Goal: Ask a question: Seek information or help from site administrators or community

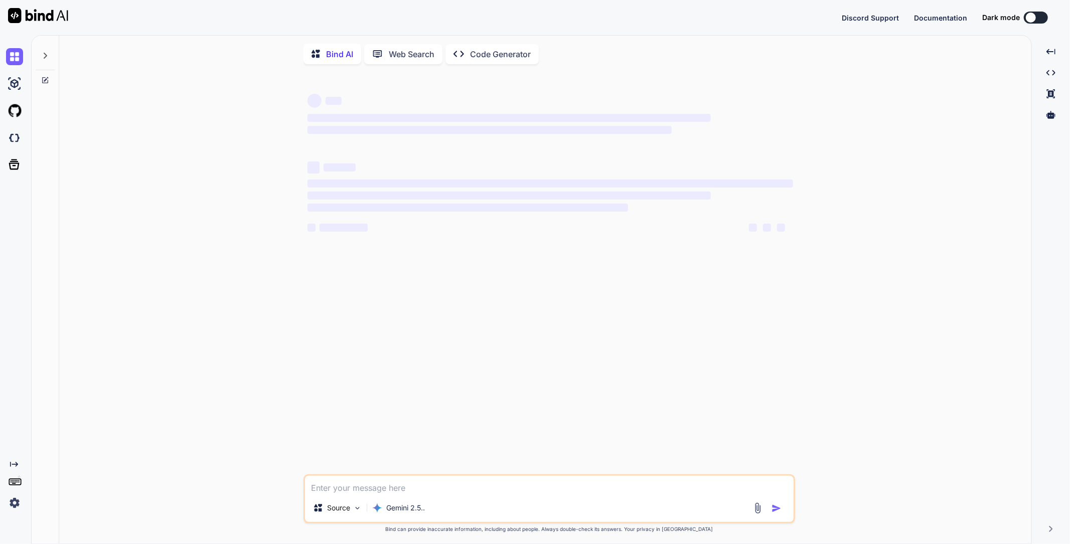
type textarea "x"
click at [426, 484] on textarea at bounding box center [549, 485] width 489 height 18
type textarea "D"
type textarea "x"
type textarea "DE"
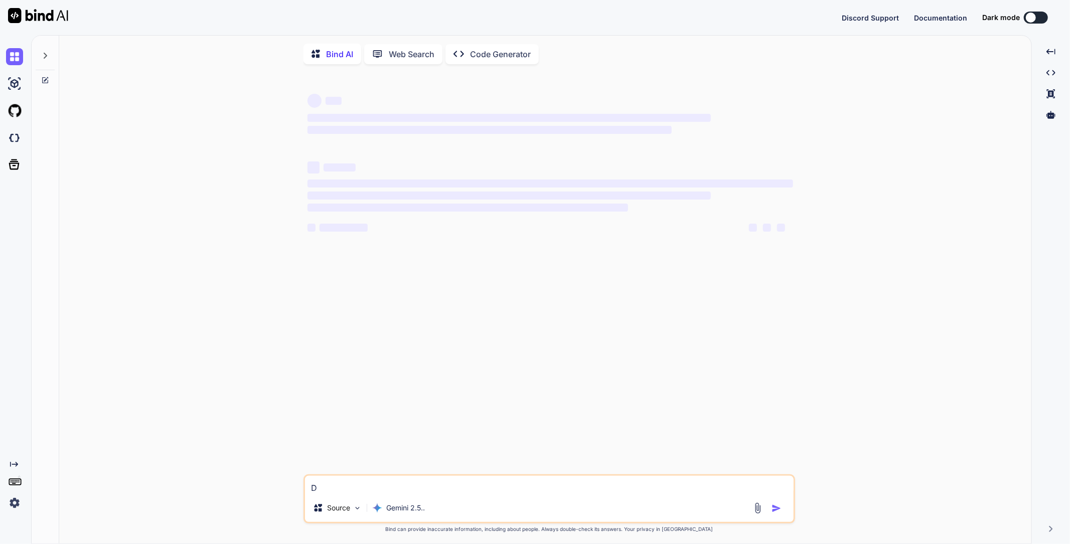
type textarea "x"
type textarea "D"
type textarea "x"
type textarea "S"
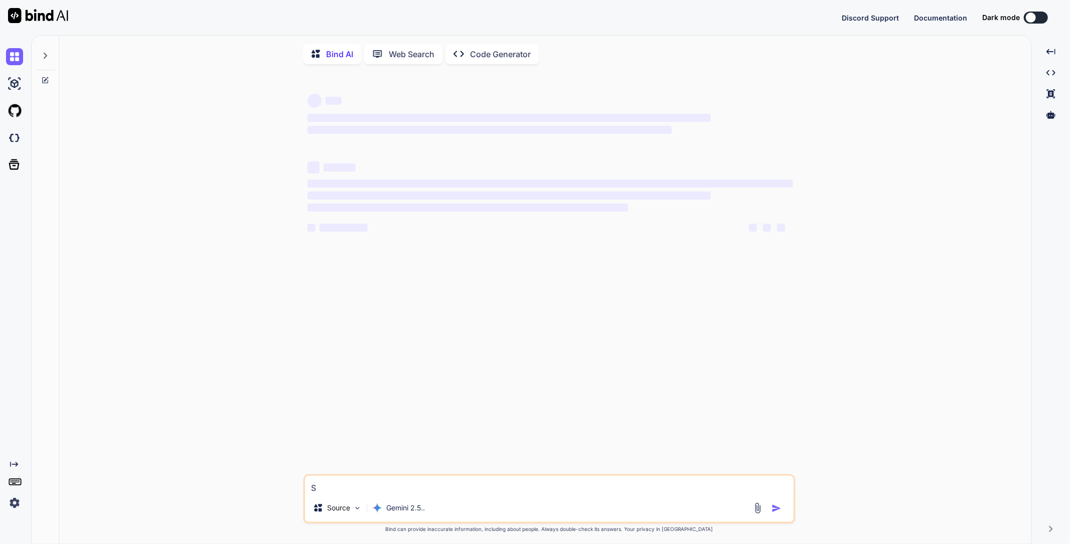
type textarea "x"
type textarea "Su"
type textarea "x"
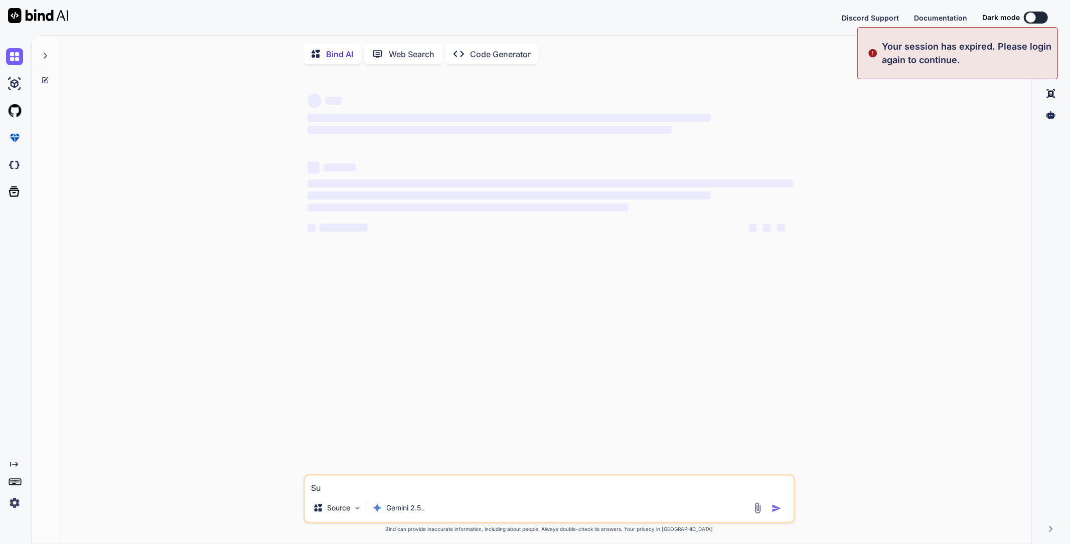
type textarea "Sur"
type textarea "x"
type textarea "Sur"
type textarea "x"
type textarea "Sur A"
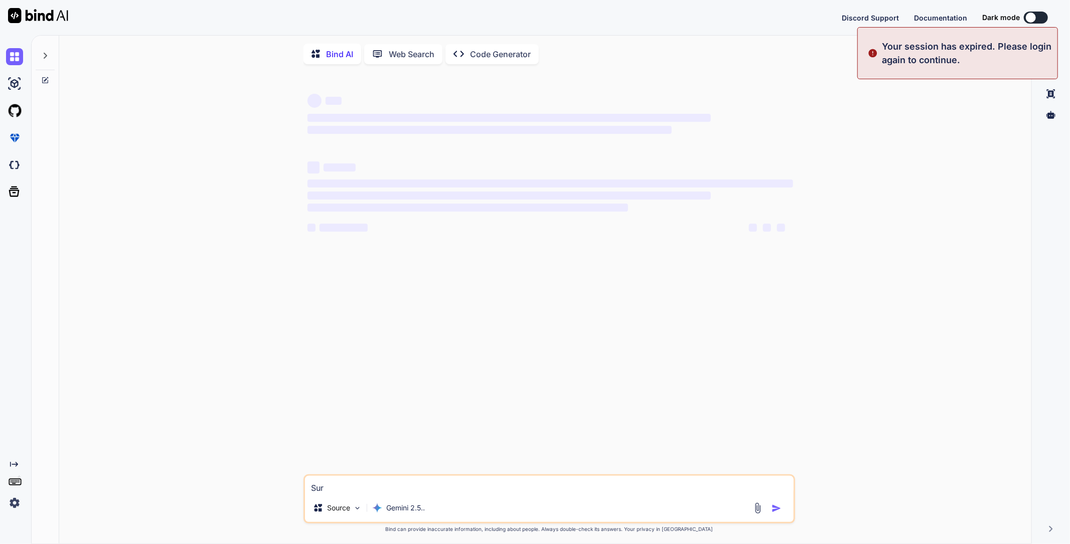
type textarea "x"
type textarea "Sur AA"
type textarea "x"
type textarea "Sur AAP"
type textarea "x"
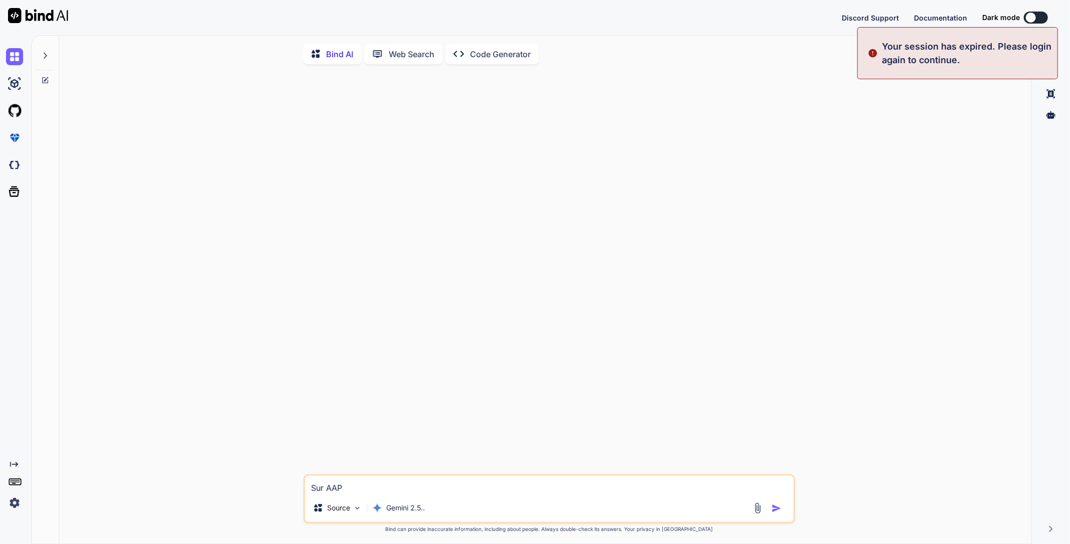
type textarea "Sur AAP"
type textarea "x"
type textarea "Sur AAP d"
type textarea "x"
type textarea "Sur AAP de"
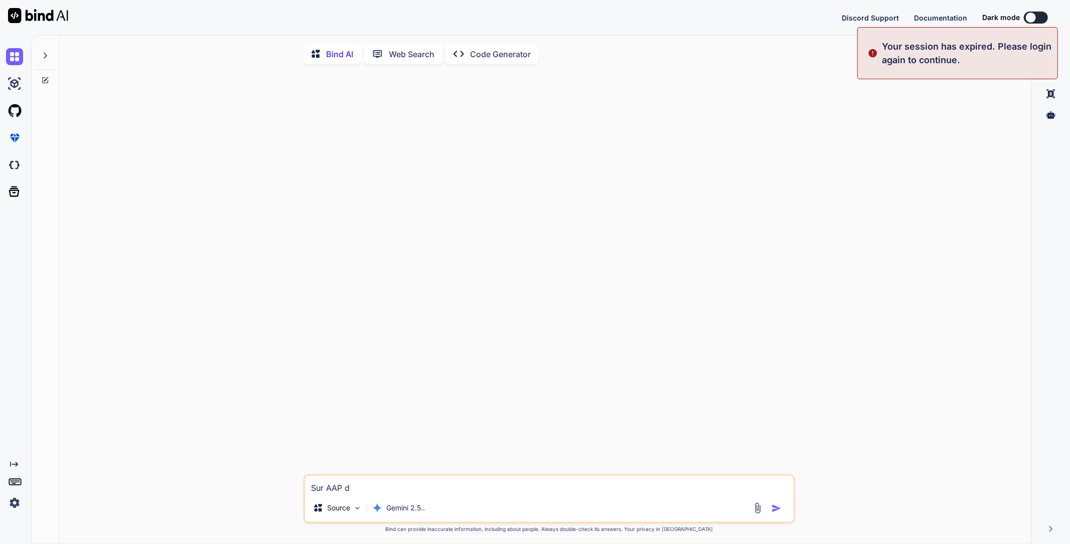
type textarea "x"
type textarea "Sur AAP d"
type textarea "x"
type textarea "Sur AAP"
type textarea "x"
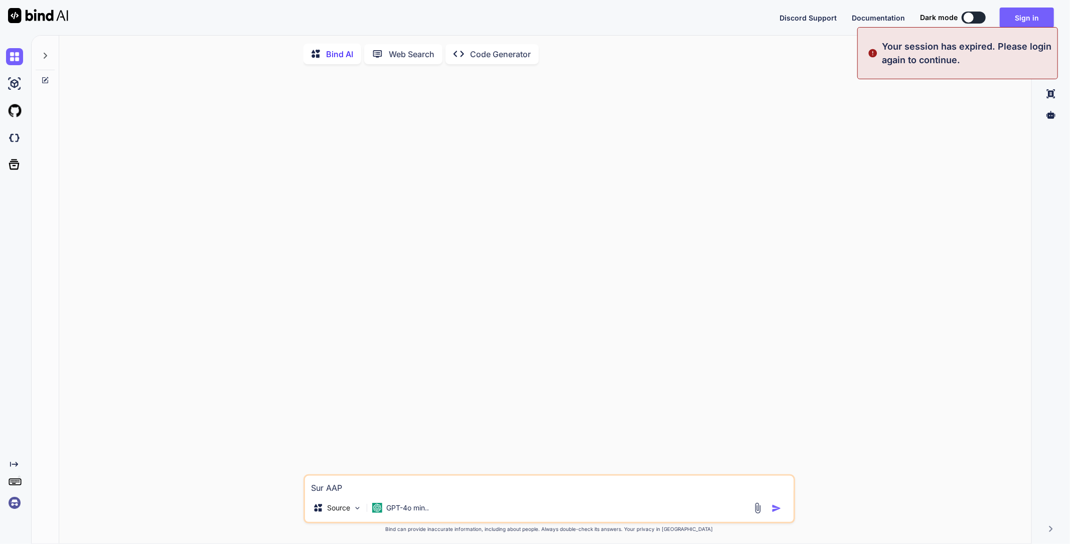
type textarea "Sur AAP ,"
type textarea "x"
type textarea "Sur AAP ,"
type textarea "x"
type textarea "Sur AAP , j"
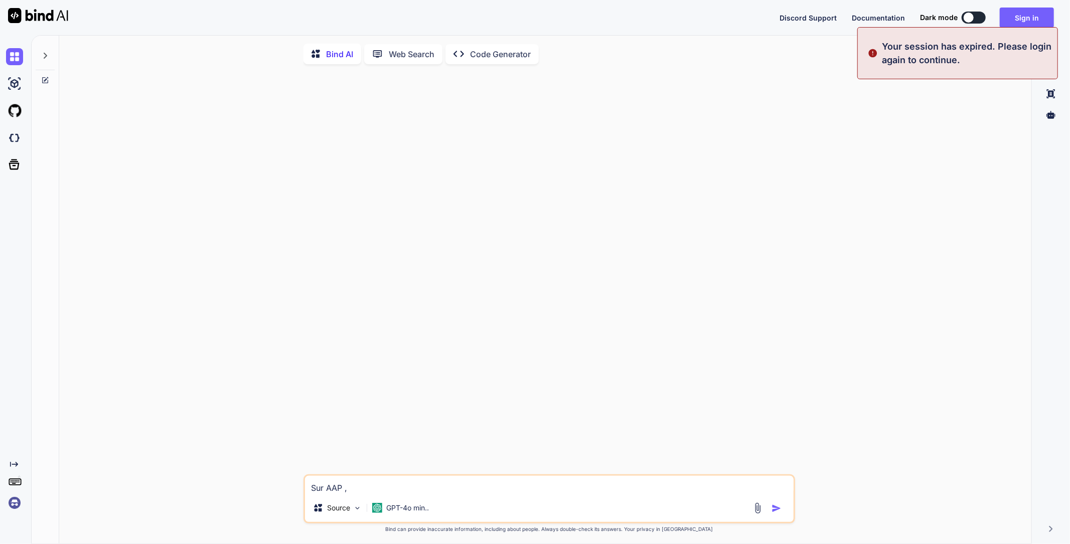
type textarea "x"
type textarea "Sur AAP , je"
type textarea "x"
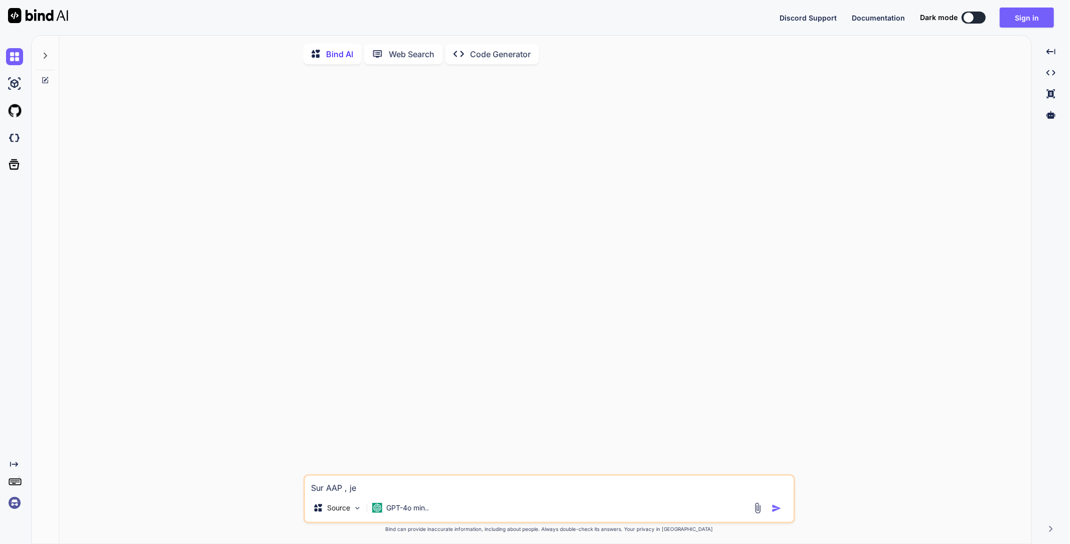
type textarea "Sur AAP , j"
type textarea "x"
type textarea "Sur AAP ,"
type textarea "x"
type textarea "Sur AAP , j"
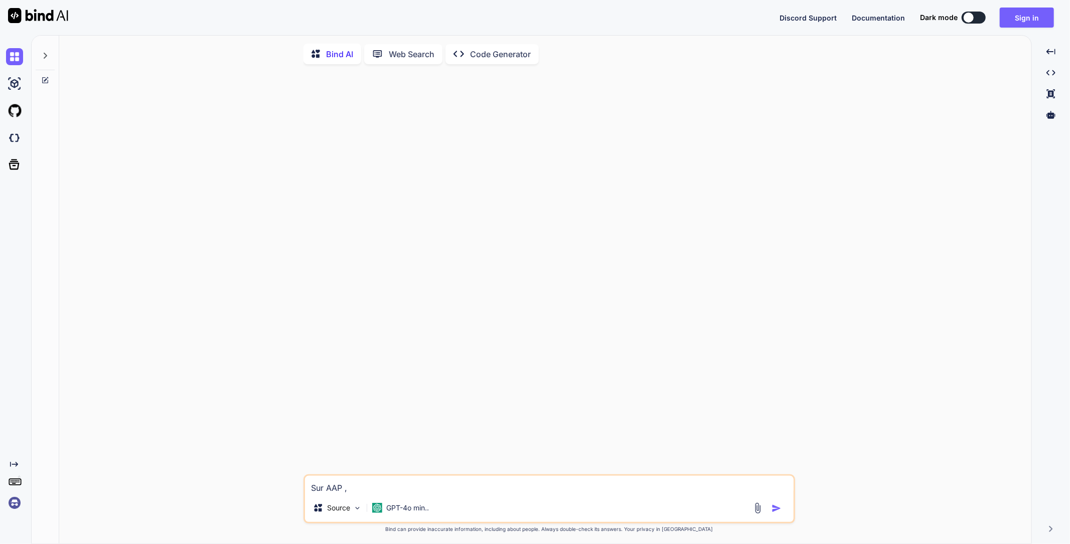
type textarea "x"
type textarea "Sur AAP , je"
type textarea "x"
type textarea "Sur AAP , je"
type textarea "x"
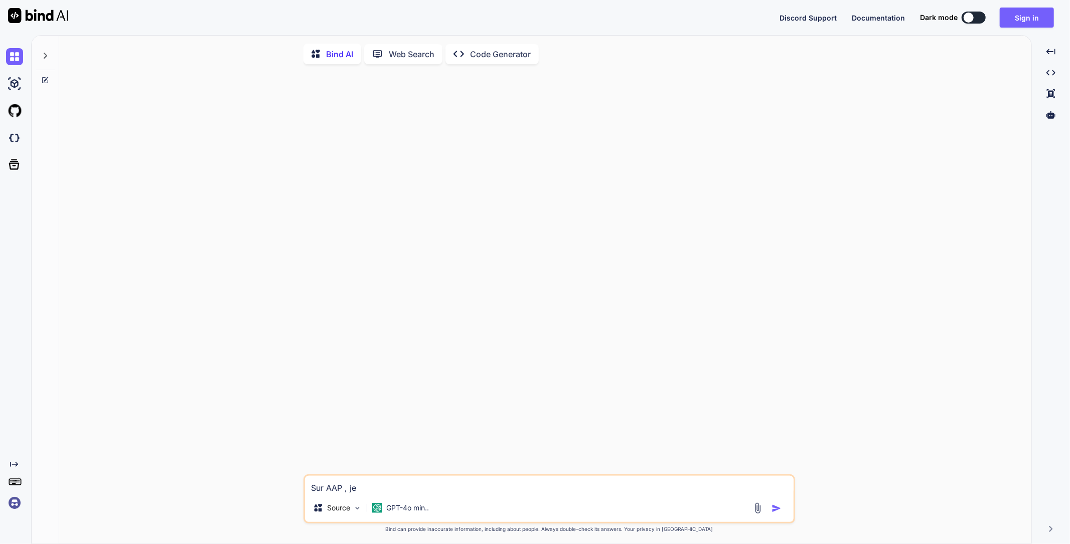
type textarea "Sur AAP , je p"
type textarea "x"
type textarea "Sur AAP , je pe"
type textarea "x"
type textarea "Sur AAP , je peu"
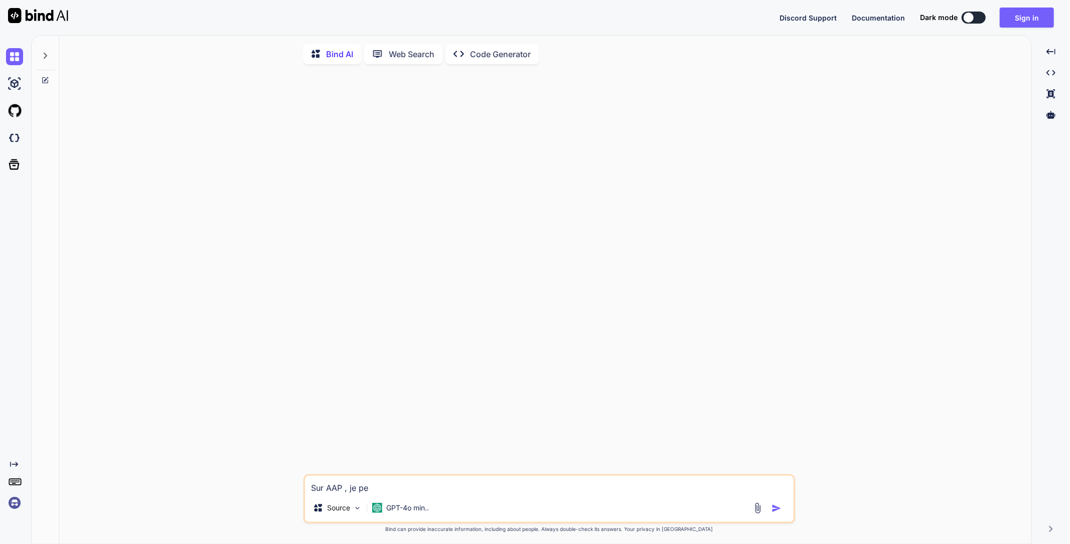
type textarea "x"
type textarea "Sur AAP , je peux"
type textarea "x"
type textarea "Sur AAP , je peux"
type textarea "x"
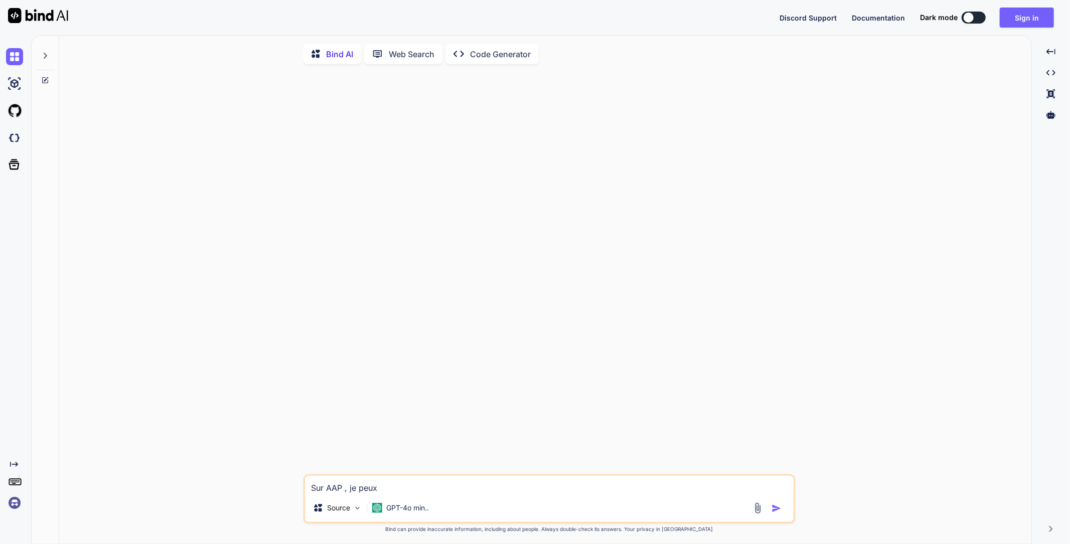
type textarea "Sur AAP , je peux d"
type textarea "x"
type textarea "Sur AAP , je peux de"
type textarea "x"
type textarea "Sur AAP , je peux d"
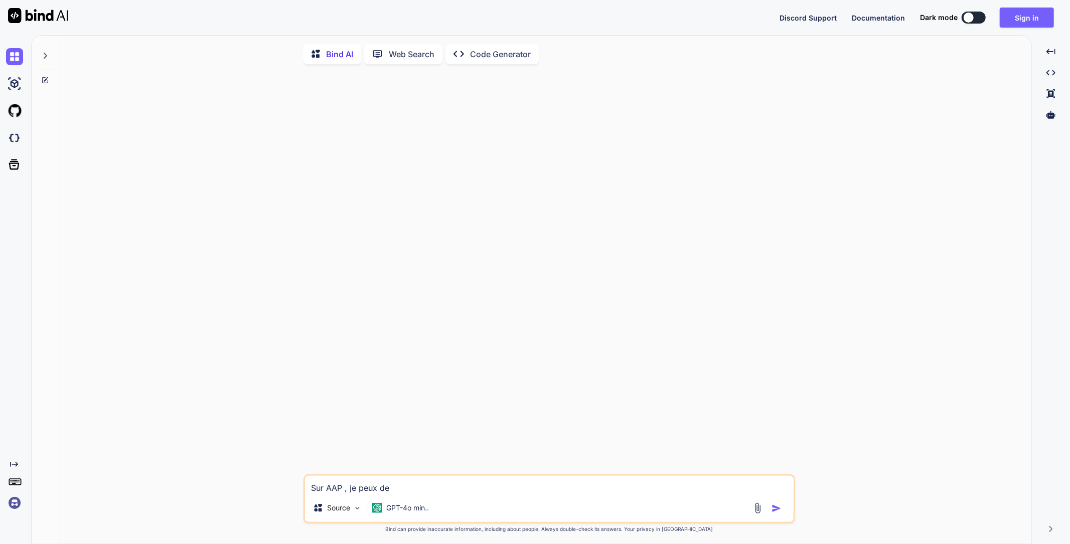
type textarea "x"
type textarea "Sur AAP , je peux"
type textarea "x"
type textarea "Sur AAP , je peux d"
type textarea "x"
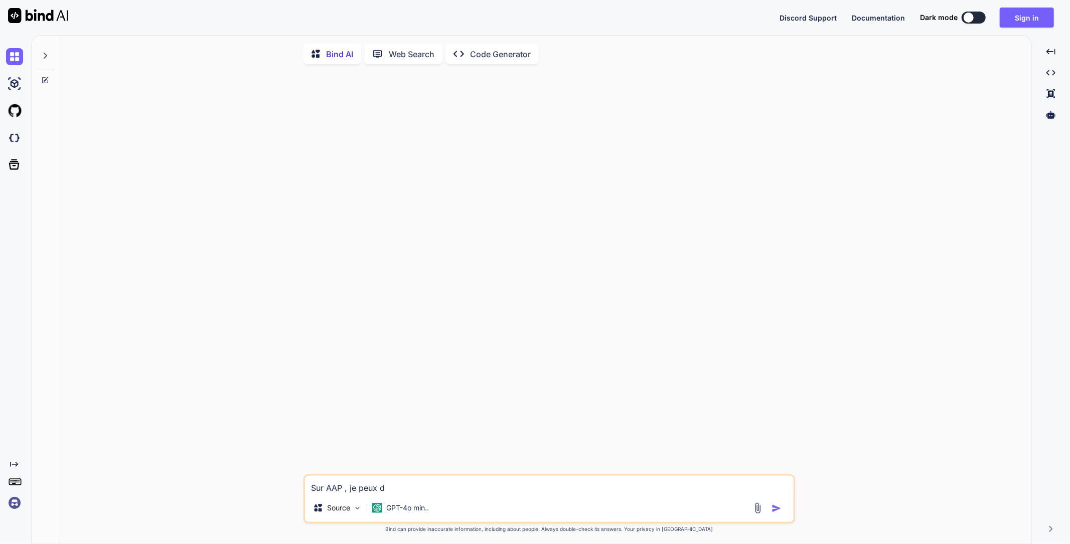
type textarea "Sur AAP , je peux de"
type textarea "x"
type textarea "Sur AAP , je peux d"
type textarea "x"
type textarea "Sur AAP , je peux"
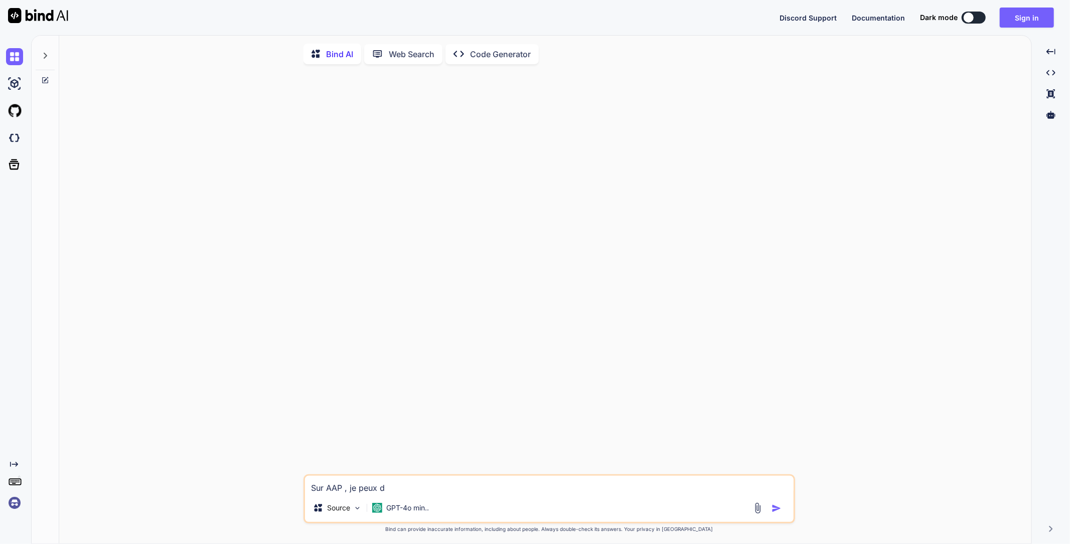
type textarea "x"
type textarea "Sur AAP , je peux d"
type textarea "x"
type textarea "Sur AAP , je peux de"
type textarea "x"
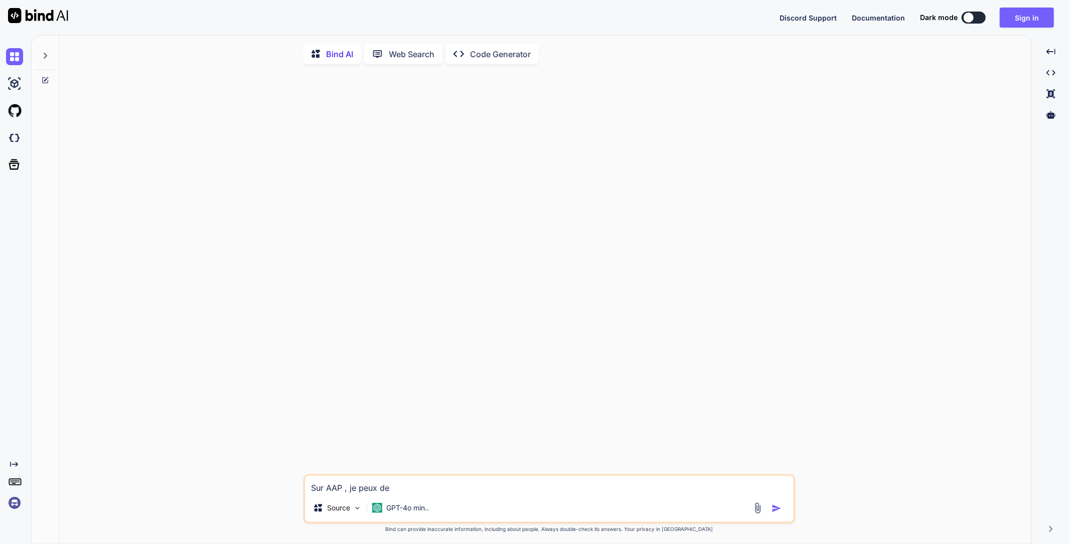
type textarea "Sur AAP , je peux d"
type textarea "x"
type textarea "Sur AAP , je peux"
type textarea "x"
type textarea "Sur AAP , je peux r"
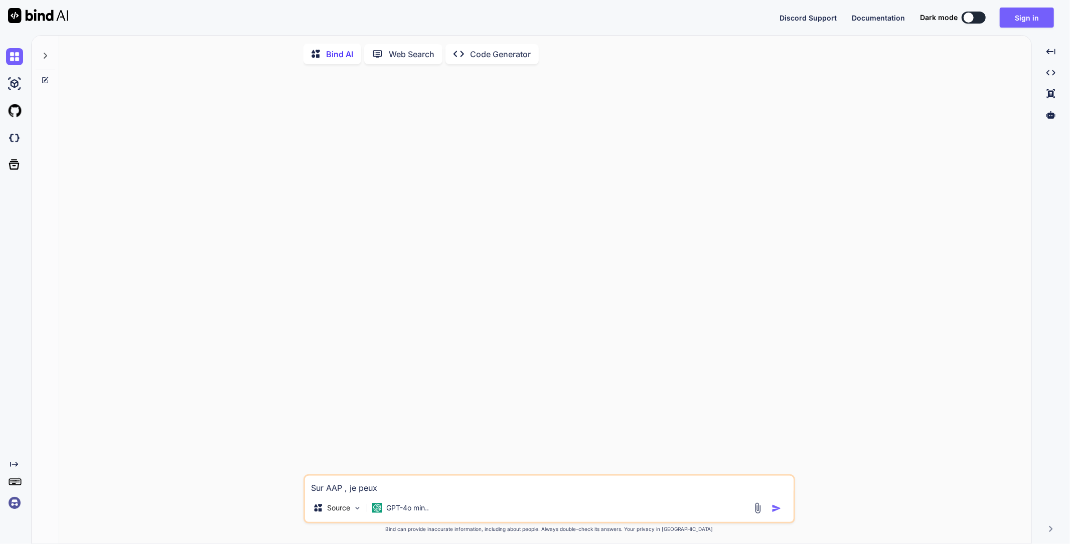
type textarea "x"
type textarea "Sur AAP , je peux ré"
type textarea "x"
type textarea "Sur AAP , je peux réc"
type textarea "x"
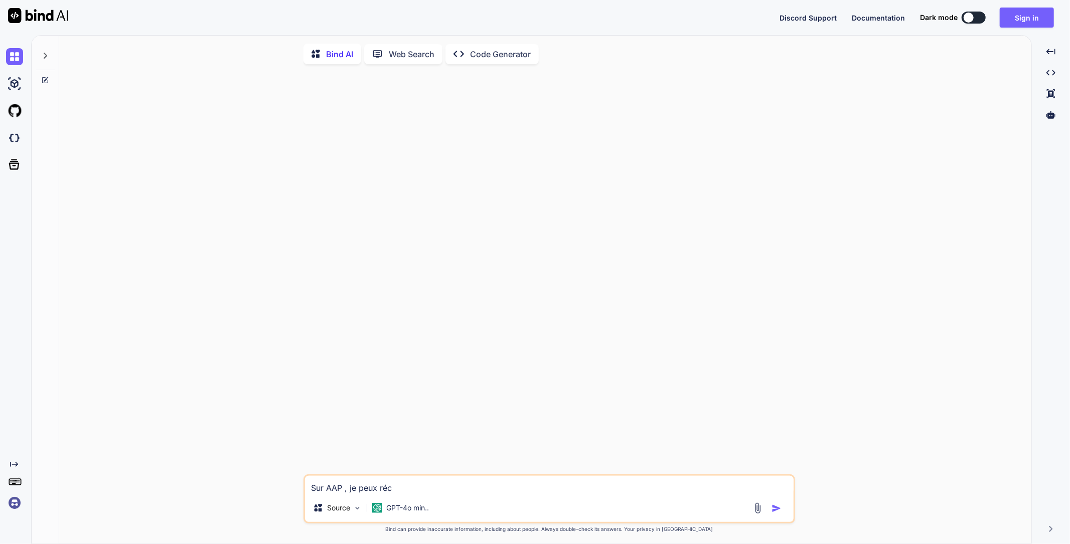
type textarea "Sur AAP , je peux récu"
type textarea "x"
type textarea "Sur AAP , je peux récup"
type textarea "x"
type textarea "Sur AAP , je peux récupé"
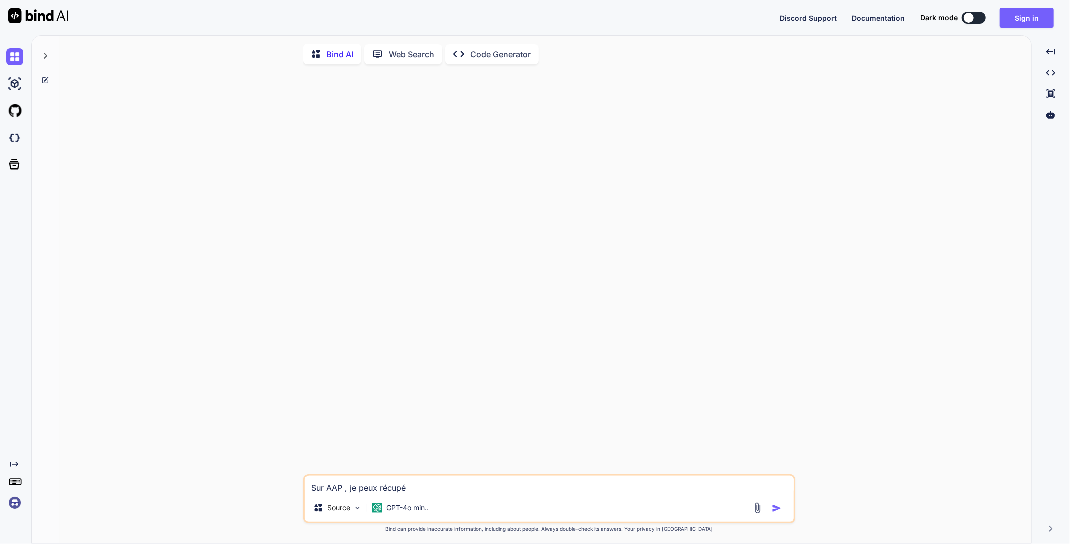
type textarea "x"
type textarea "Sur AAP , je peux récupér"
type textarea "x"
type textarea "Sur AAP , je peux récupére"
type textarea "x"
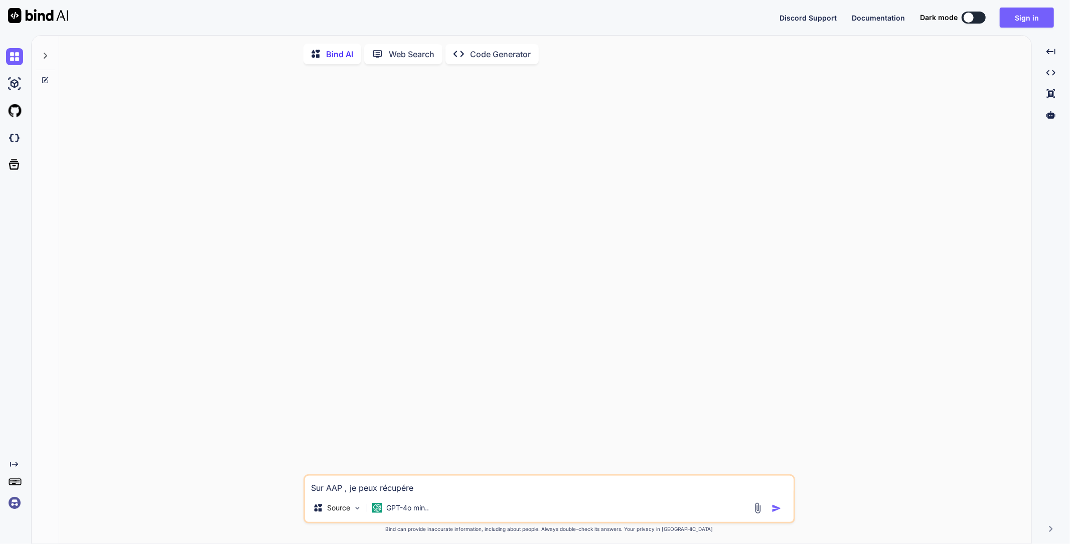
type textarea "Sur AAP , je peux récupérer"
type textarea "x"
type textarea "Sur AAP , je peux récupérer"
type textarea "x"
type textarea "Sur AAP , je peux récupérer d"
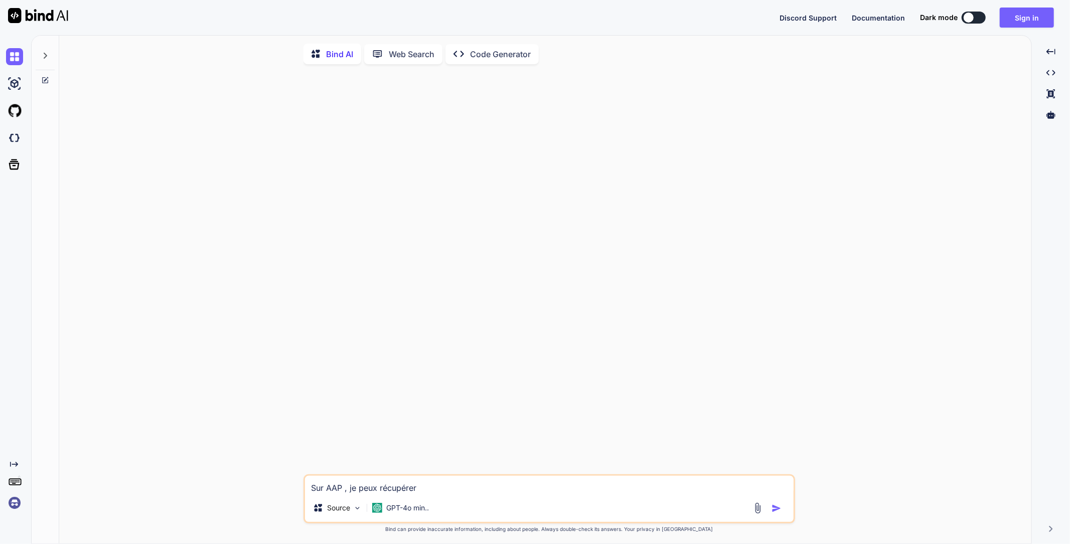
type textarea "x"
type textarea "Sur AAP , je peux récupérer de"
type textarea "x"
type textarea "Sur AAP , je peux récupérer d"
type textarea "x"
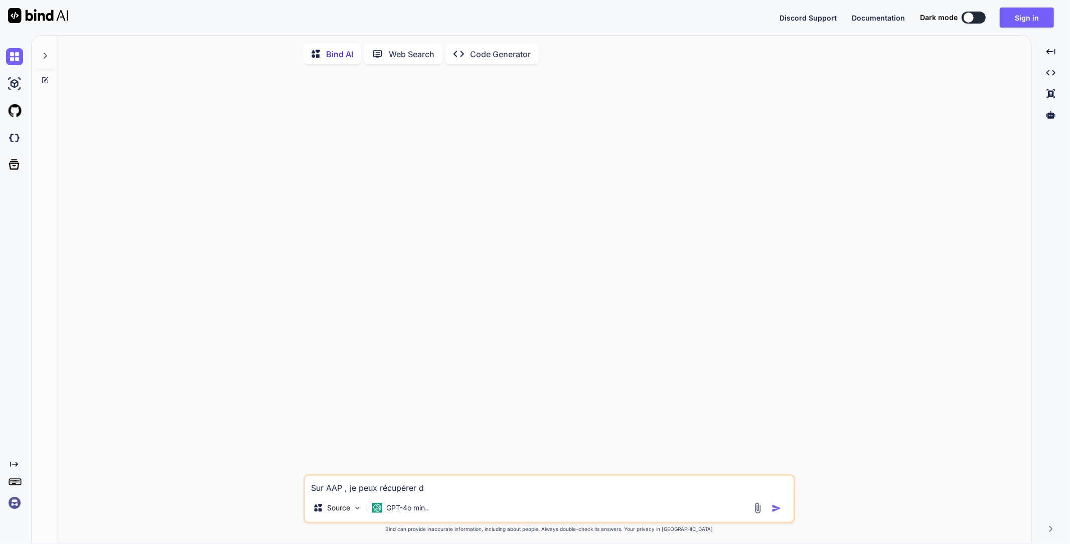
type textarea "Sur AAP , je peux récupérer"
type textarea "x"
type textarea "Sur AAP , je peux récupérer d"
type textarea "x"
type textarea "Sur AAP , je peux récupérer de"
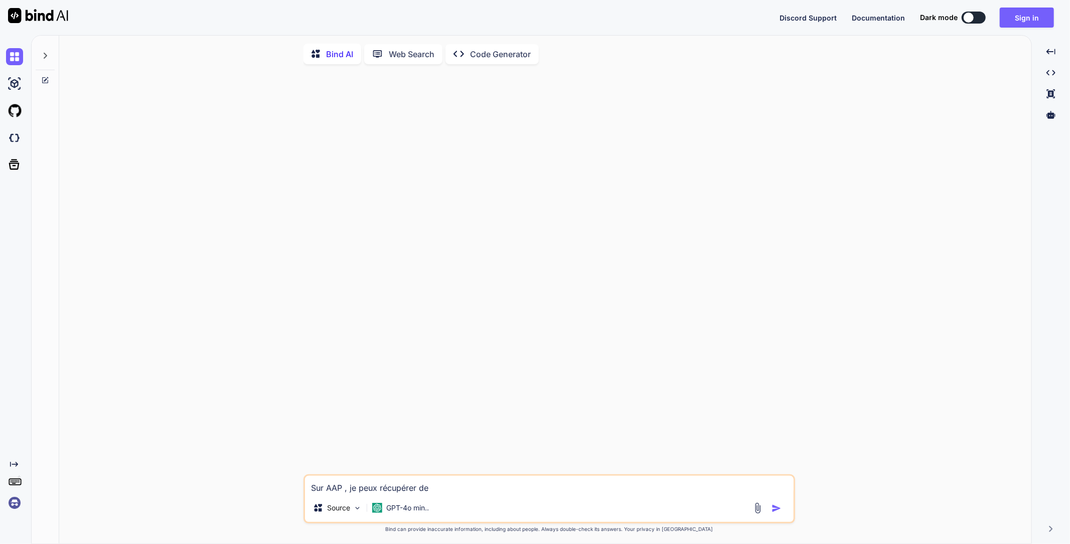
type textarea "x"
type textarea "Sur AAP , je peux récupérer d"
type textarea "x"
type textarea "Sur AAP , je peux récupérer"
type textarea "x"
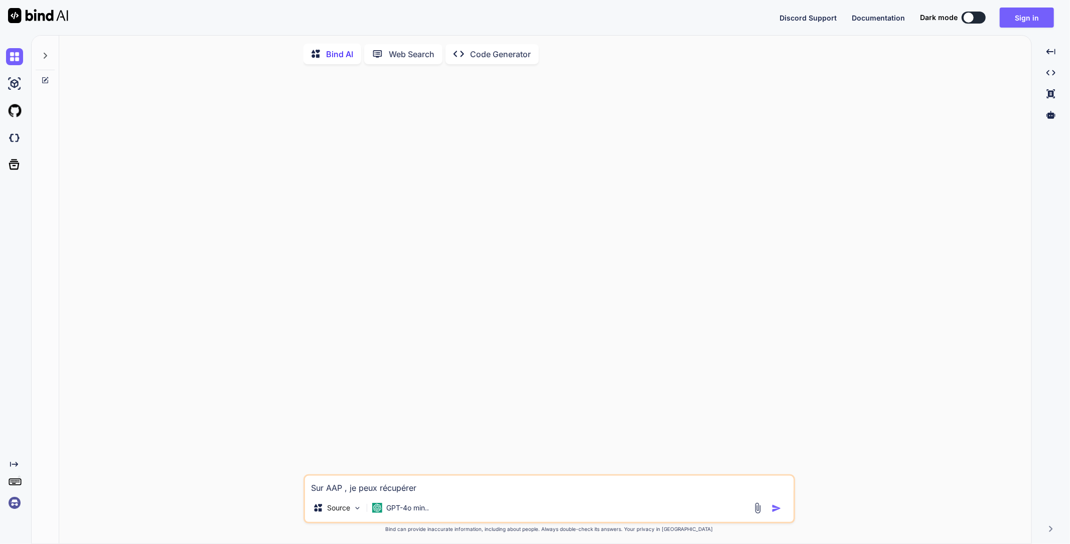
type textarea "Sur AAP , je peux récupérer d"
type textarea "x"
type textarea "Sur AAP , je peux récupérer de"
type textarea "x"
type textarea "Sur AAP , je peux récupérer d"
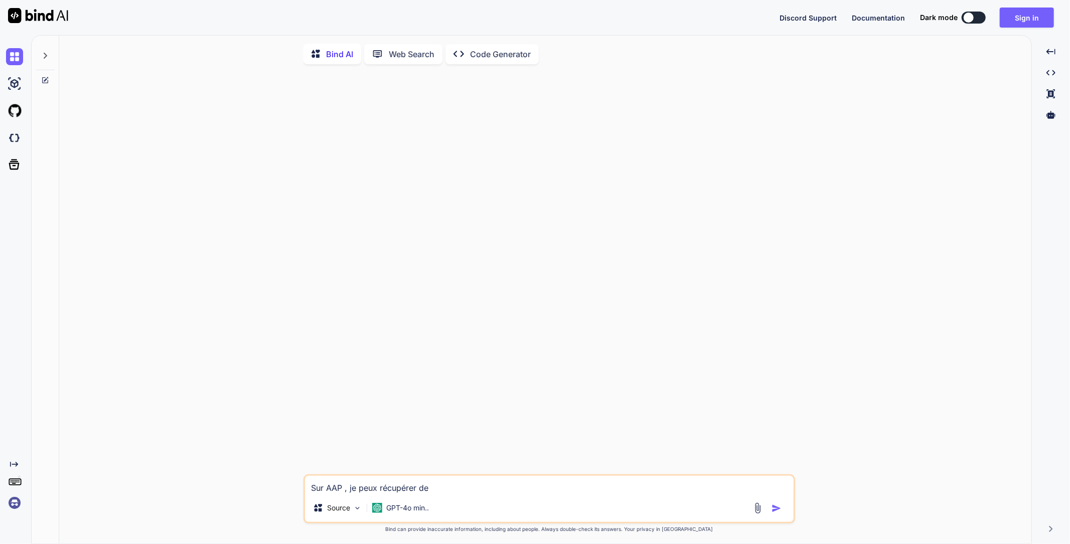
type textarea "x"
type textarea "Sur AAP , je peux récupérer"
type textarea "x"
type textarea "Sur AAP , je peux récupérer d"
type textarea "x"
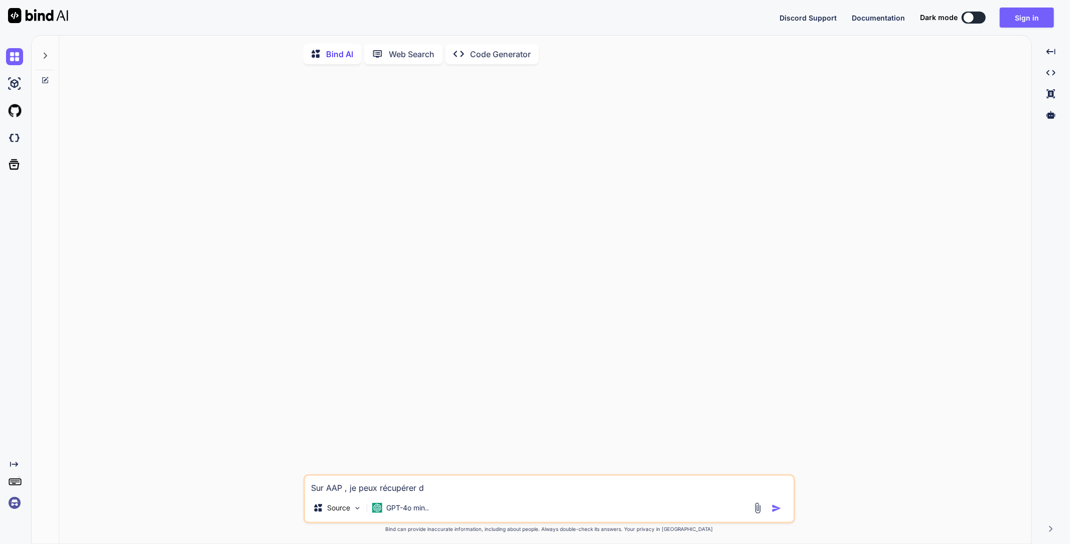
type textarea "Sur AAP , je peux récupérer de"
type textarea "x"
type textarea "Sur AAP , je peux récupérer d"
type textarea "x"
type textarea "Sur AAP , je peux récupérer"
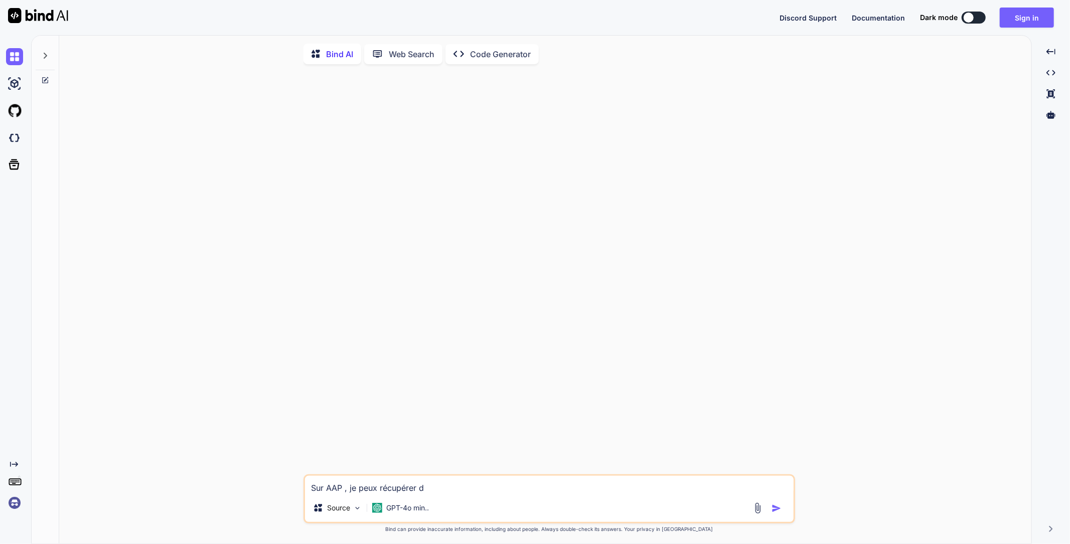
type textarea "x"
type textarea "Sur AAP , je peux récupérer d"
type textarea "x"
type textarea "Sur AAP , je peux récupérer de"
type textarea "x"
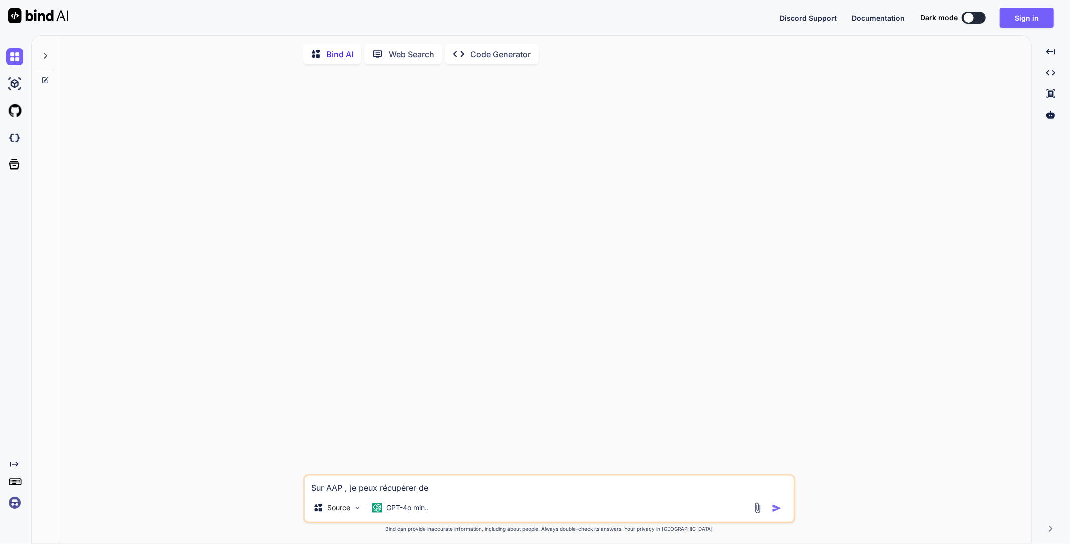
type textarea "Sur AAP , je peux récupérer d"
type textarea "x"
type textarea "Sur AAP , je peux récupérer"
type textarea "x"
type textarea "Sur AAP , je peux récupérer l"
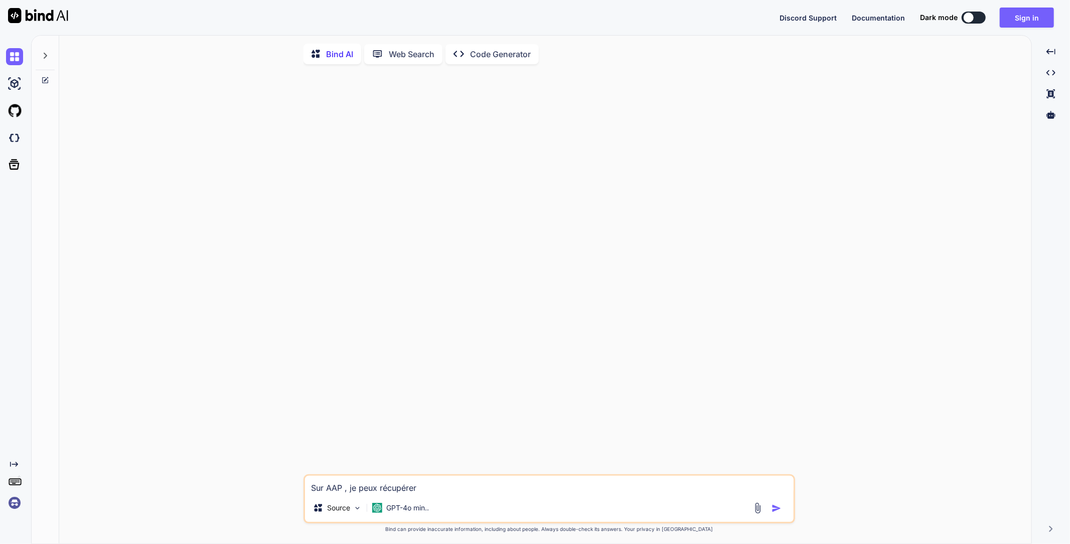
type textarea "x"
type textarea "Sur AAP , je peux récupérer"
type textarea "x"
type textarea "Sur AAP , je peux récupérer d"
type textarea "x"
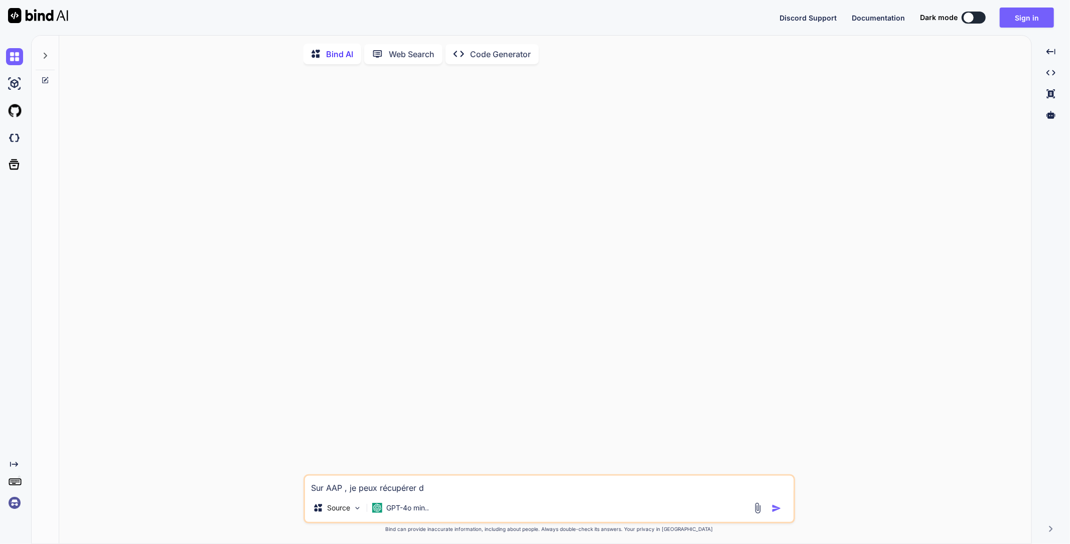
type textarea "Sur AAP , je peux récupérer de"
type textarea "x"
type textarea "Sur AAP , je peux récupérer d"
type textarea "x"
type textarea "Sur AAP , je peux récupérer"
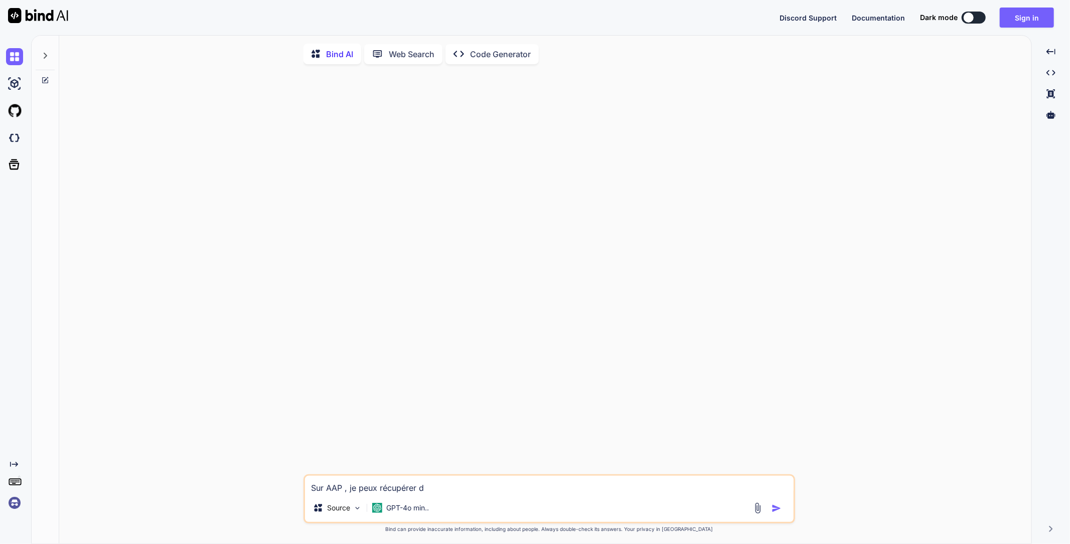
type textarea "x"
type textarea "Sur AAP , je peux récupérer u"
type textarea "x"
type textarea "Sur AAP , je peux récupérer un"
type textarea "x"
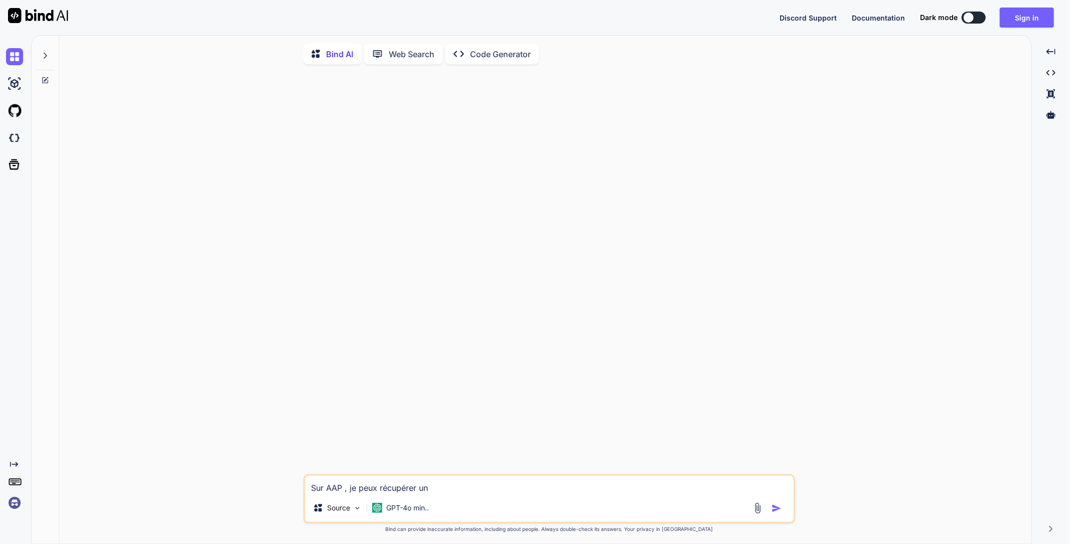
type textarea "Sur AAP , je peux récupérer un"
type textarea "x"
type textarea "Sur AAP , je peux récupérer un p"
type textarea "x"
type textarea "Sur AAP , je peux récupérer un pr"
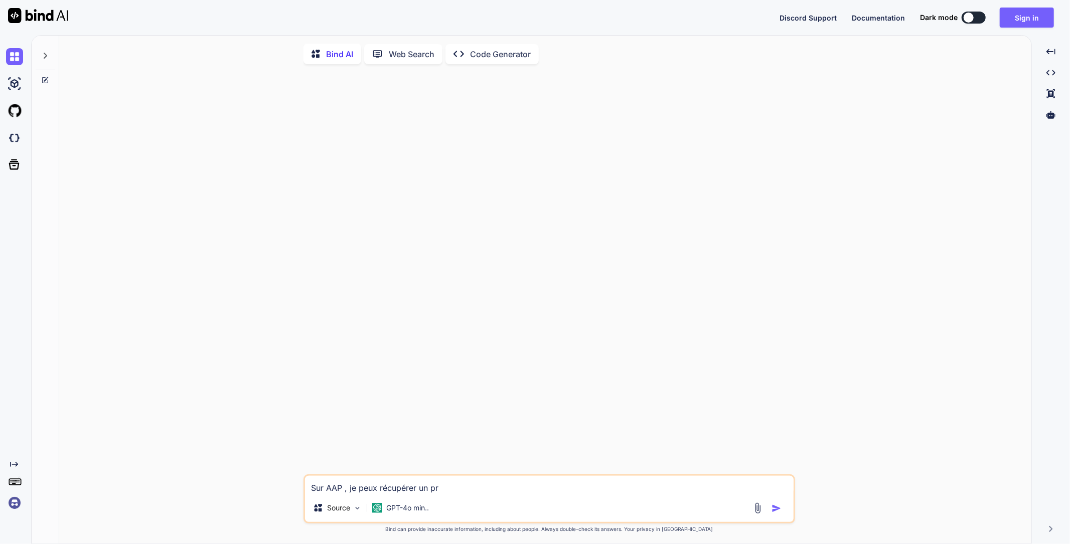
type textarea "x"
type textarea "Sur AAP , je peux récupérer un pro"
type textarea "x"
type textarea "Sur AAP , je peux récupérer un proj"
type textarea "x"
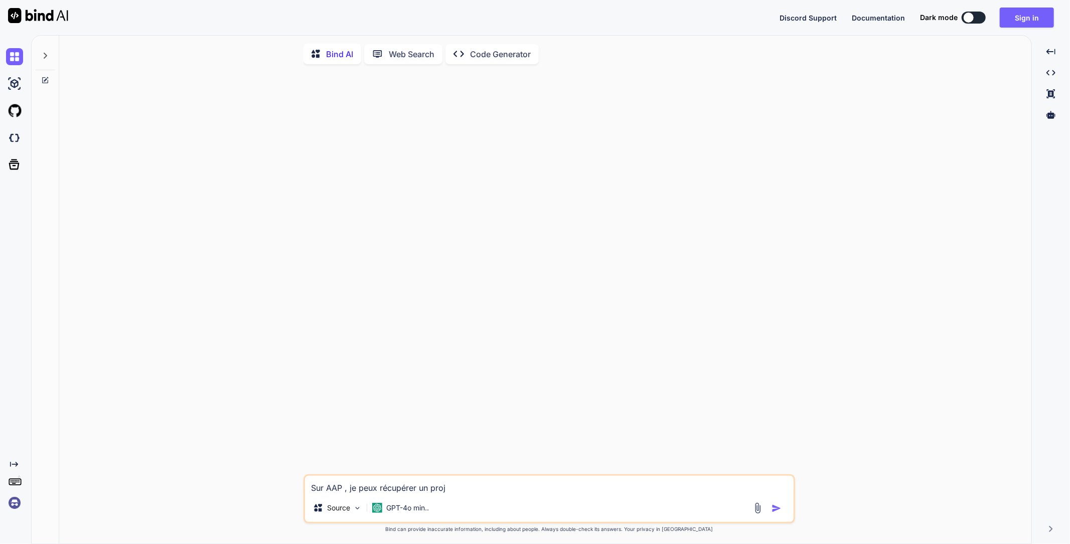
type textarea "Sur AAP , je peux récupérer un proje"
type textarea "x"
type textarea "Sur AAP , je peux récupérer un projet"
type textarea "x"
type textarea "Sur AAP , je peux récupérer un projet"
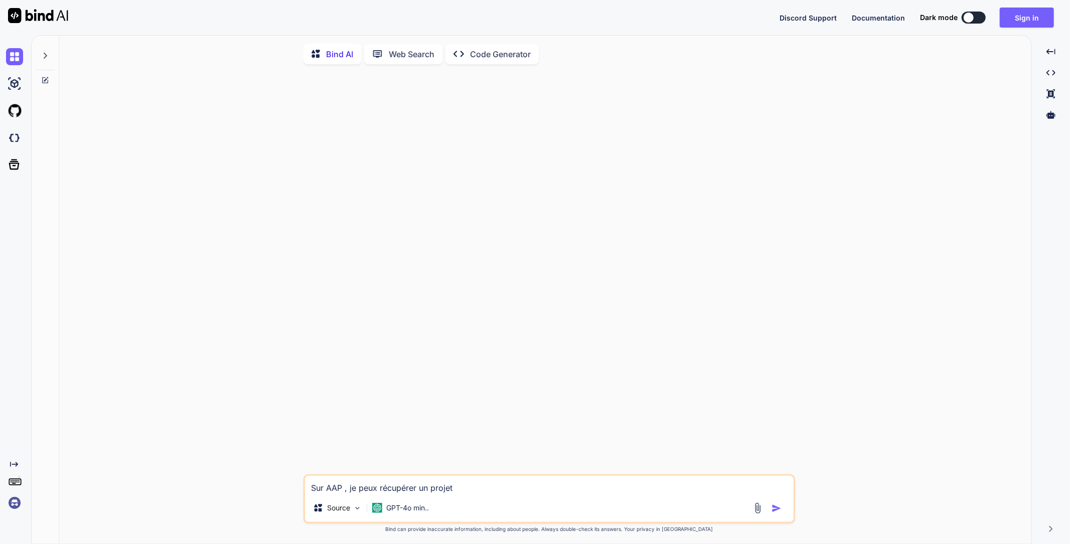
type textarea "x"
type textarea "Sur AAP , je peux récupérer un projet d"
type textarea "x"
type textarea "Sur AAP , je peux récupérer un projet de"
type textarea "x"
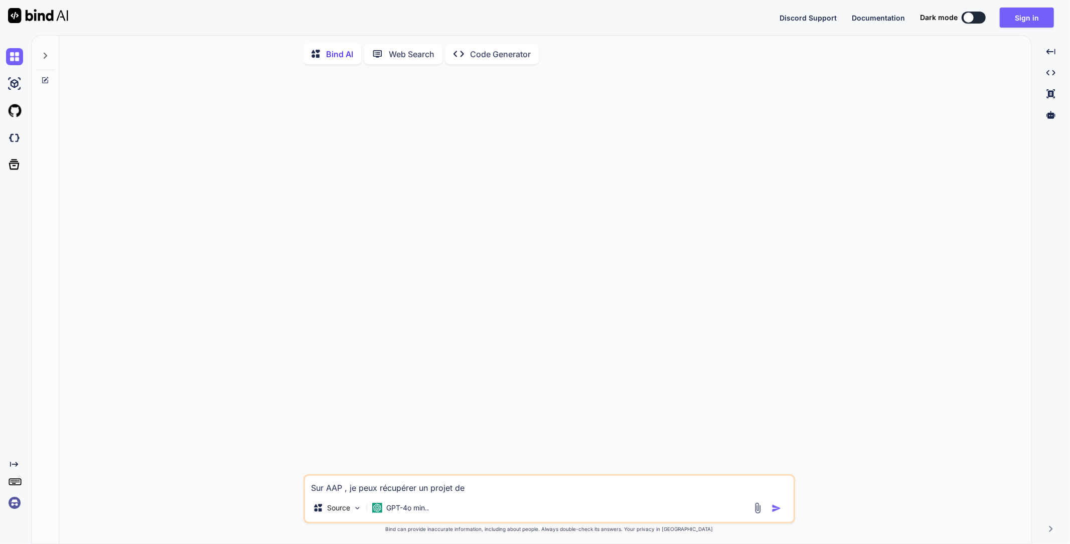
type textarea "Sur AAP , je peux récupérer un projet d"
type textarea "x"
type textarea "Sur AAP , je peux récupérer un projet"
type textarea "x"
type textarea "Sur AAP , je peux récupérer un projet a"
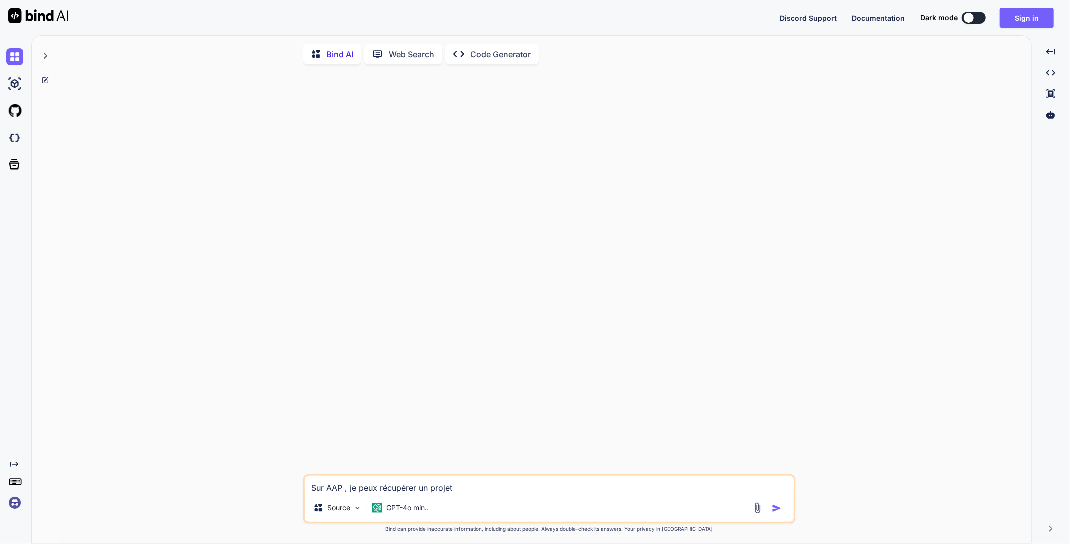
type textarea "x"
type textarea "Sur AAP , je peux récupérer un projet af"
type textarea "x"
type textarea "Sur AAP , je peux récupérer un projet afi"
type textarea "x"
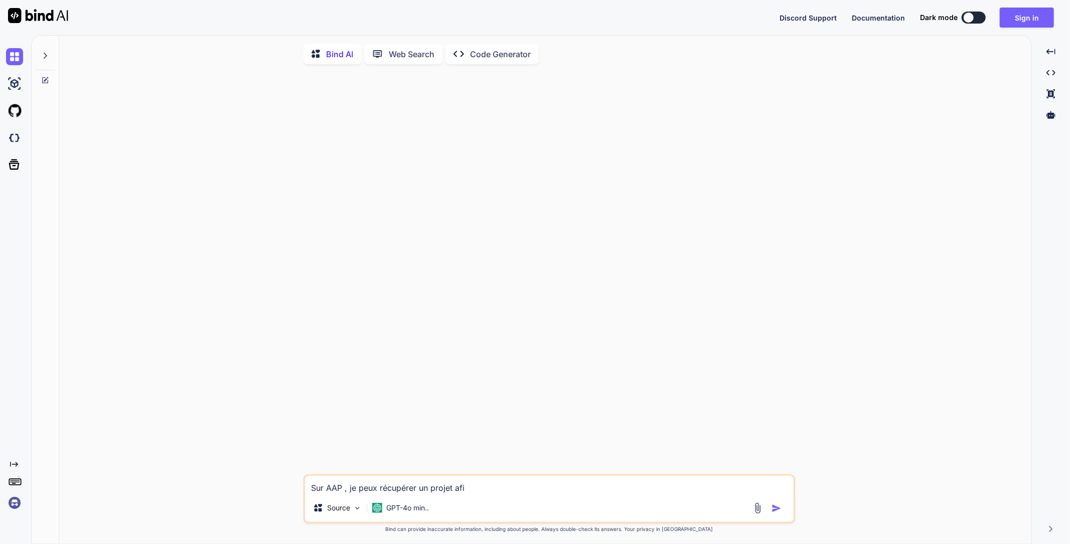
type textarea "Sur AAP , je peux récupérer un projet afin"
type textarea "x"
type textarea "Sur AAP , je peux récupérer un projet afin"
type textarea "x"
type textarea "Sur AAP , je peux récupérer un projet afin d"
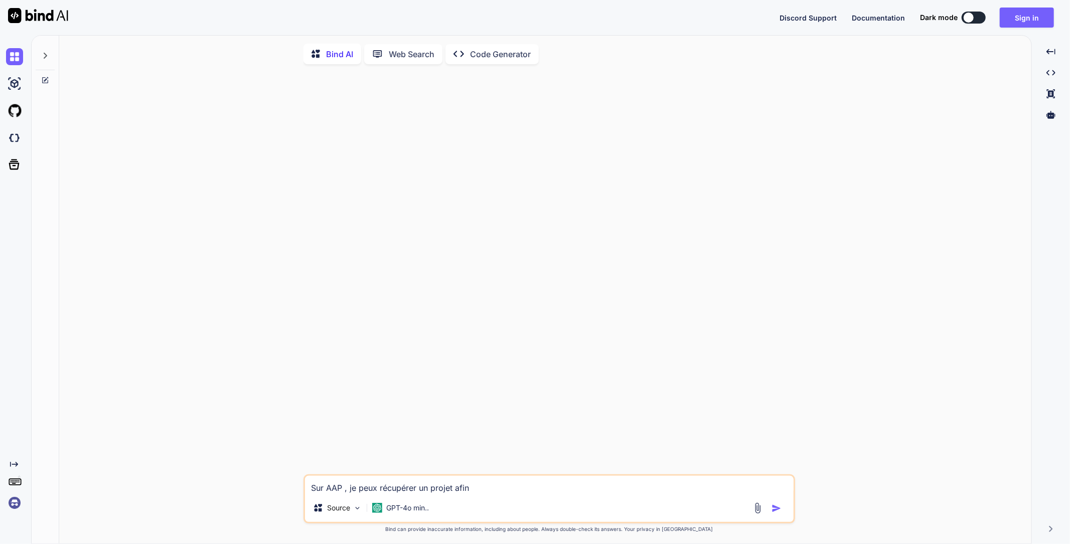
type textarea "x"
type textarea "Sur AAP , je peux récupérer un projet afin de"
type textarea "x"
type textarea "Sur AAP , je peux récupérer un projet afin de"
click at [1029, 18] on button "Sign in" at bounding box center [1027, 18] width 54 height 20
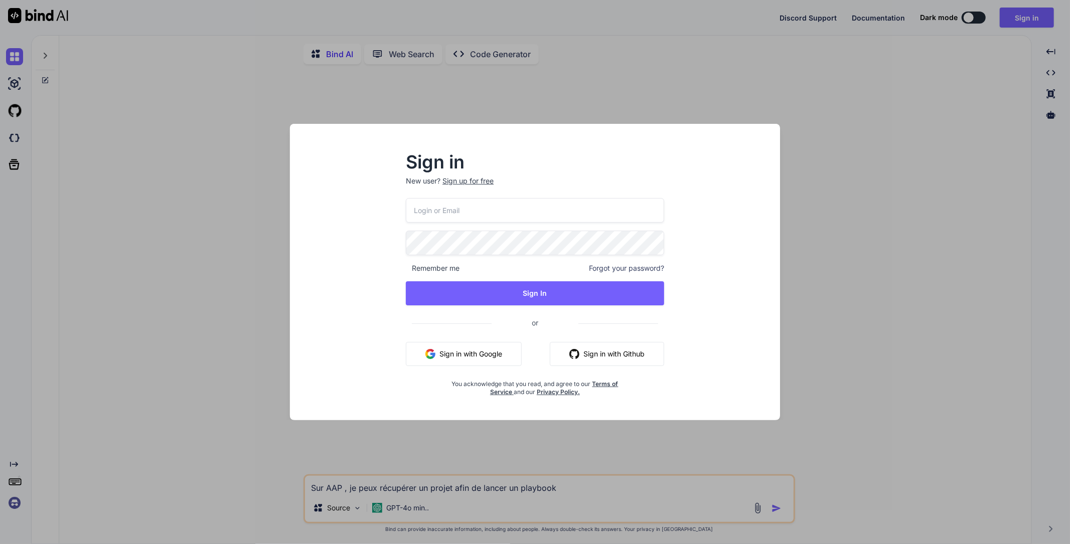
click at [488, 356] on button "Sign in with Google" at bounding box center [464, 354] width 116 height 24
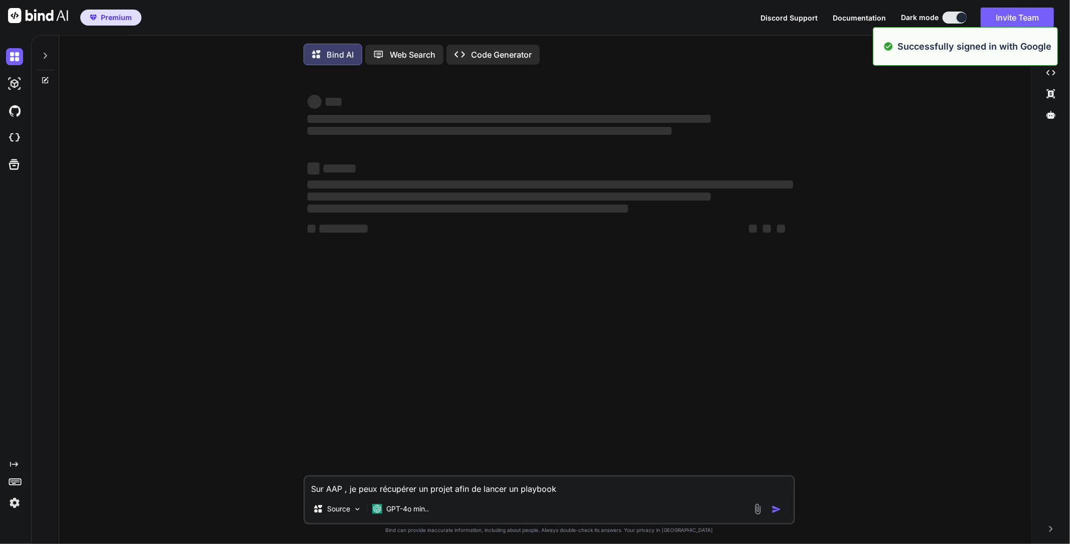
click at [177, 376] on div "‌ ‌ ‌ ‌ ‌ ‌ ‌ ‌ ‌ ‌ ‌ ‌ ‌ ‌ Sur AAP , je peux récupérer un projet afin de lance…" at bounding box center [549, 309] width 965 height 473
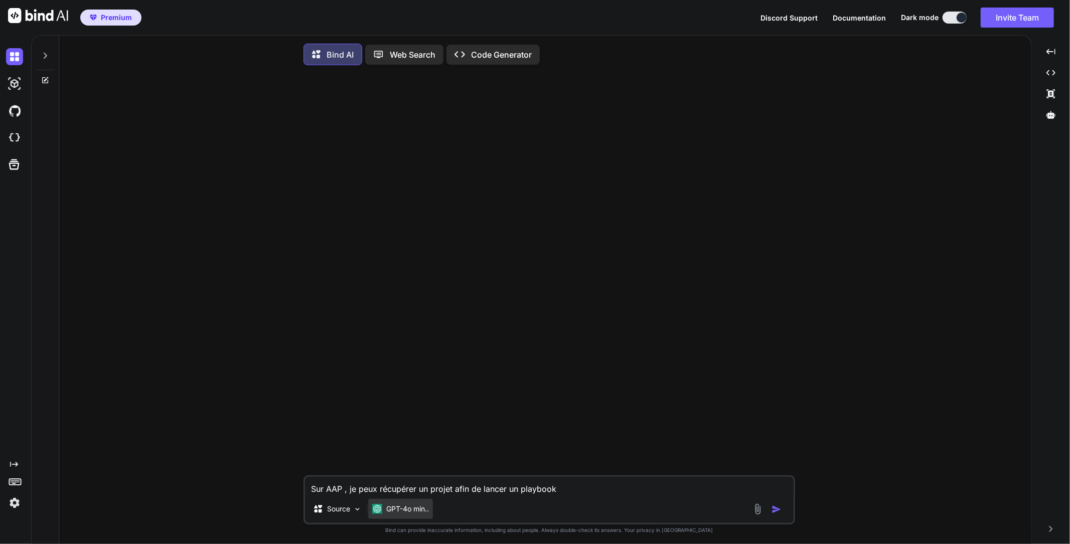
click at [417, 514] on p "GPT-4o min.." at bounding box center [407, 509] width 43 height 10
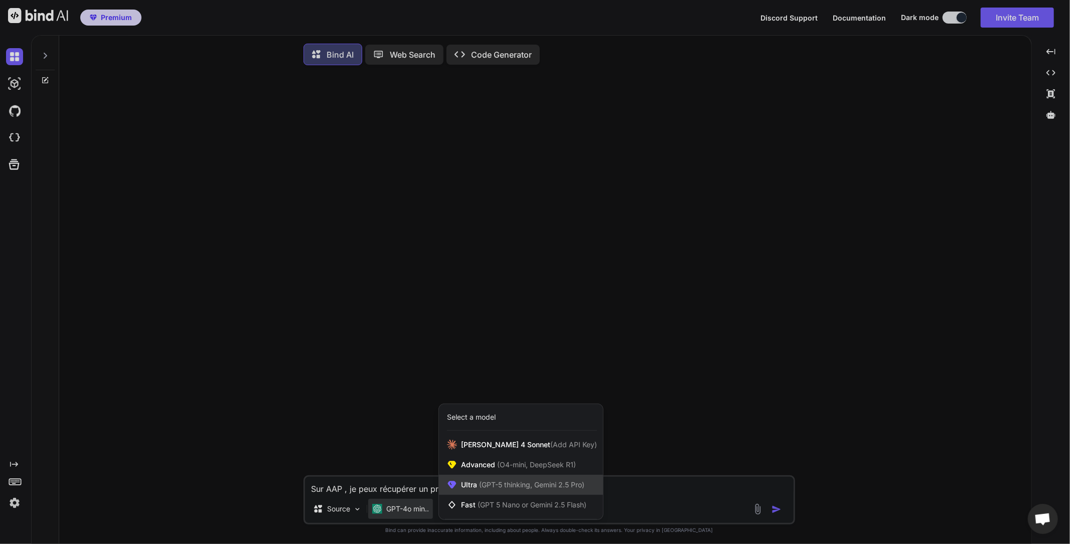
click at [506, 489] on span "(GPT-5 thinking, Gemini 2.5 Pro)" at bounding box center [530, 485] width 107 height 9
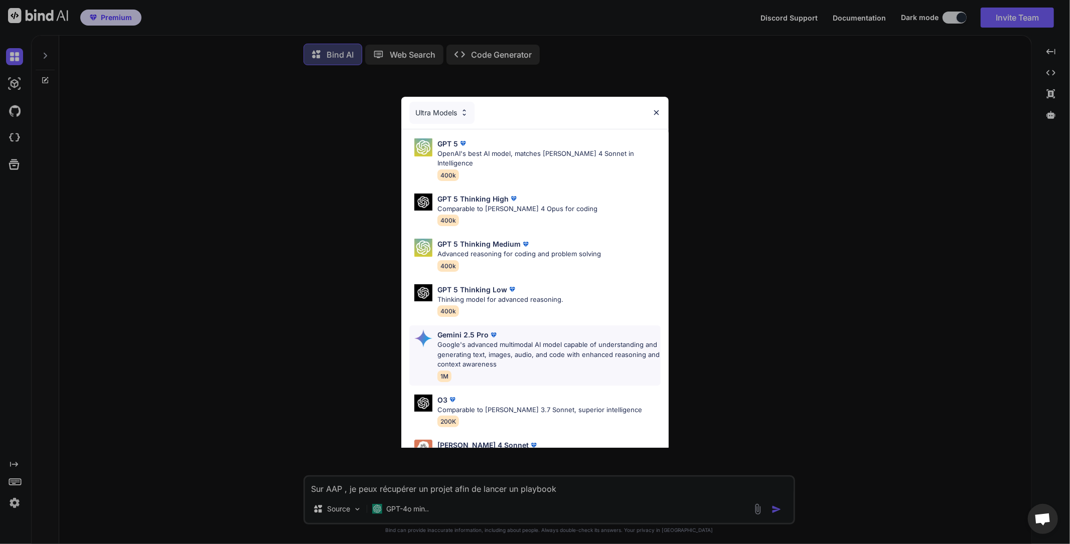
click at [521, 340] on p "Google's advanced multimodal AI model capable of understanding and generating t…" at bounding box center [549, 355] width 223 height 30
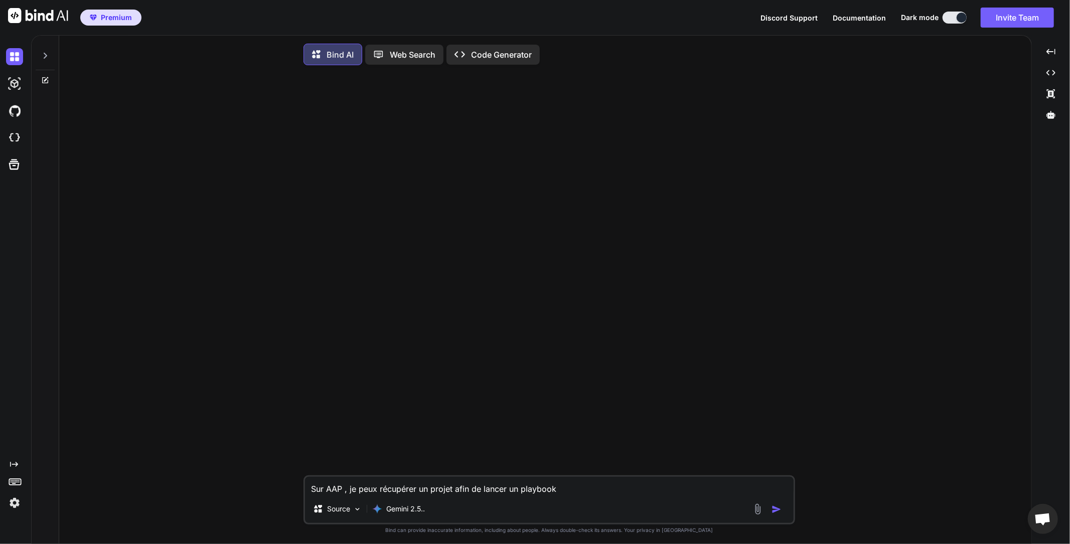
click at [333, 495] on textarea "Sur AAP , je peux récupérer un projet afin de lancer un playbook" at bounding box center [549, 486] width 489 height 18
click at [365, 498] on div "Sur AAP , je peux récupérer un projet afin de lancer un playbook Source Gemini …" at bounding box center [550, 500] width 492 height 49
click at [385, 492] on textarea "Sur AAP , je peux récupérer un projet afin de lancer un playbook" at bounding box center [549, 486] width 489 height 18
click at [434, 495] on textarea "Sur AAP , je peux récupérer un projet afin de lancer un playbook" at bounding box center [549, 486] width 489 height 18
click at [486, 498] on div "Sur AAP , je peux récupérer un projet afin de lancer un playbook Source Gemini …" at bounding box center [550, 500] width 492 height 49
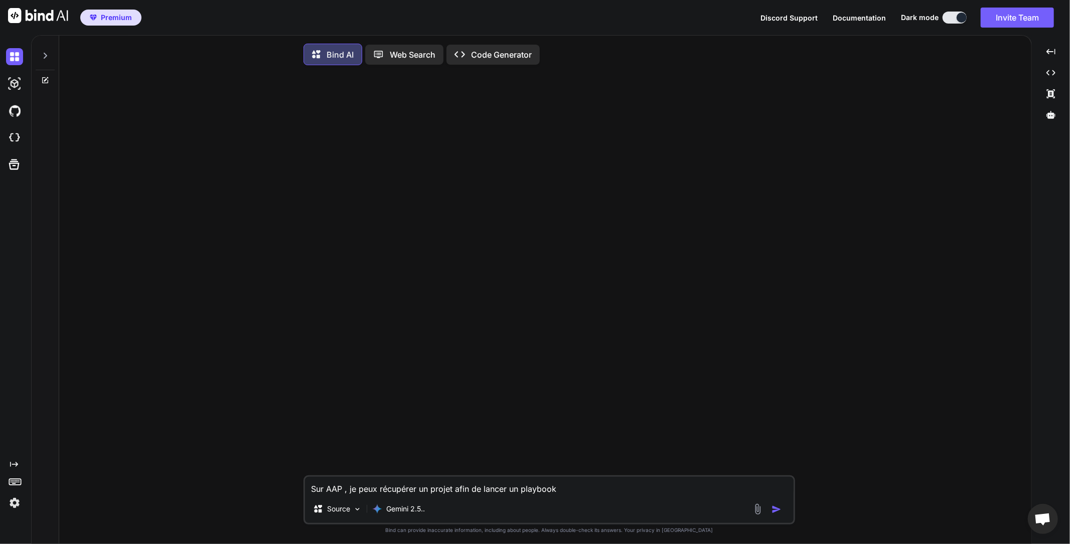
click at [522, 483] on textarea "Sur AAP , je peux récupérer un projet afin de lancer un playbook" at bounding box center [549, 486] width 489 height 18
click at [452, 495] on textarea "Sur AAP , je peux récupérer un projet afin de lancer un playbook" at bounding box center [549, 486] width 489 height 18
click at [616, 502] on div "Source Gemini 2.5.." at bounding box center [549, 511] width 489 height 24
click at [599, 488] on textarea "Sur AAP , je peux récupérer un projet git afin de lancer un playbook" at bounding box center [549, 486] width 489 height 18
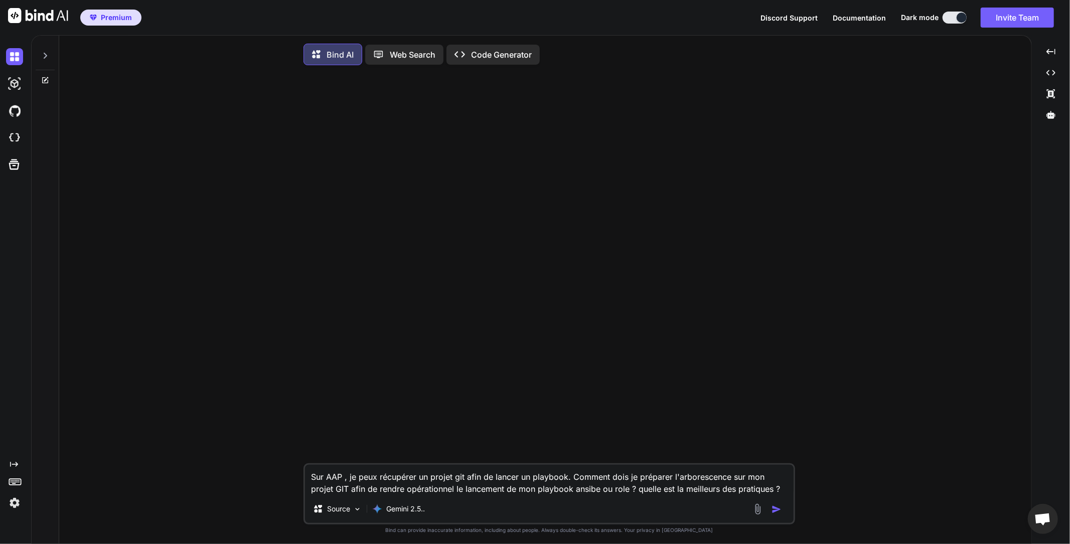
click at [781, 510] on img "button" at bounding box center [777, 510] width 10 height 10
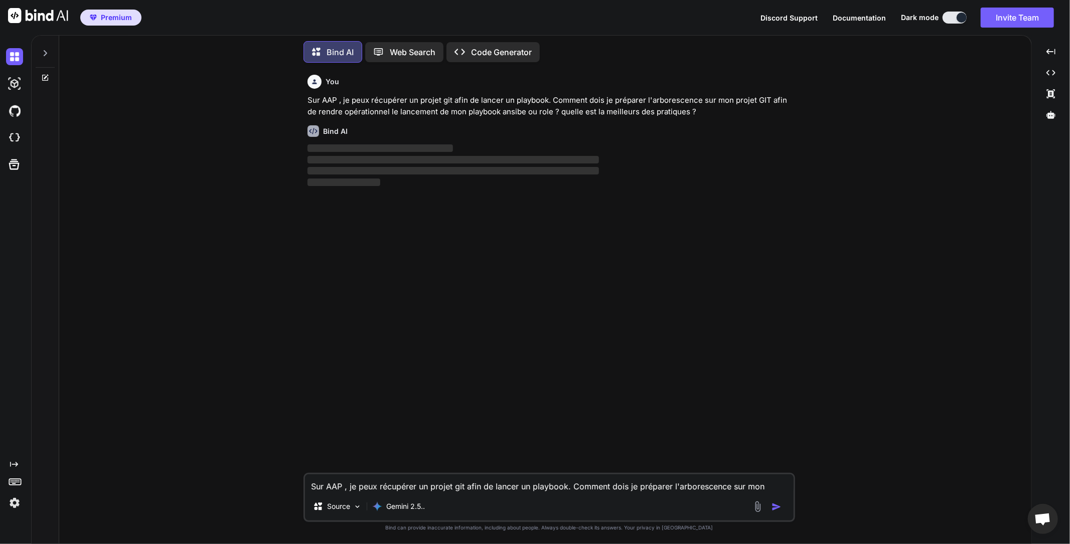
click at [518, 479] on textarea "Sur AAP , je peux récupérer un projet git afin de lancer un playbook. Comment d…" at bounding box center [549, 484] width 489 height 18
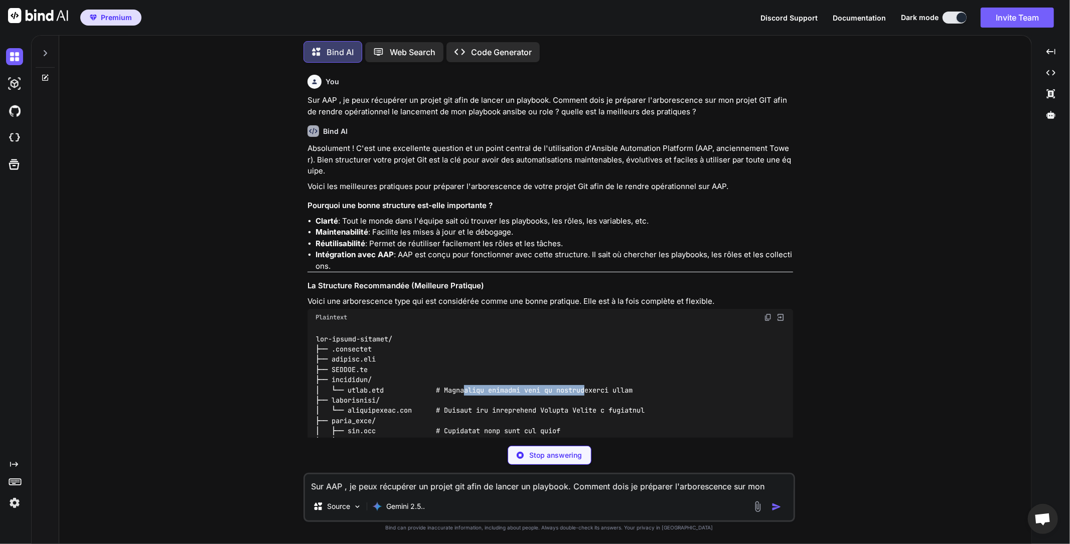
drag, startPoint x: 465, startPoint y: 389, endPoint x: 587, endPoint y: 385, distance: 122.5
click at [587, 385] on code at bounding box center [492, 498] width 353 height 328
click at [639, 390] on div at bounding box center [551, 498] width 486 height 344
drag, startPoint x: 639, startPoint y: 390, endPoint x: 492, endPoint y: 393, distance: 146.6
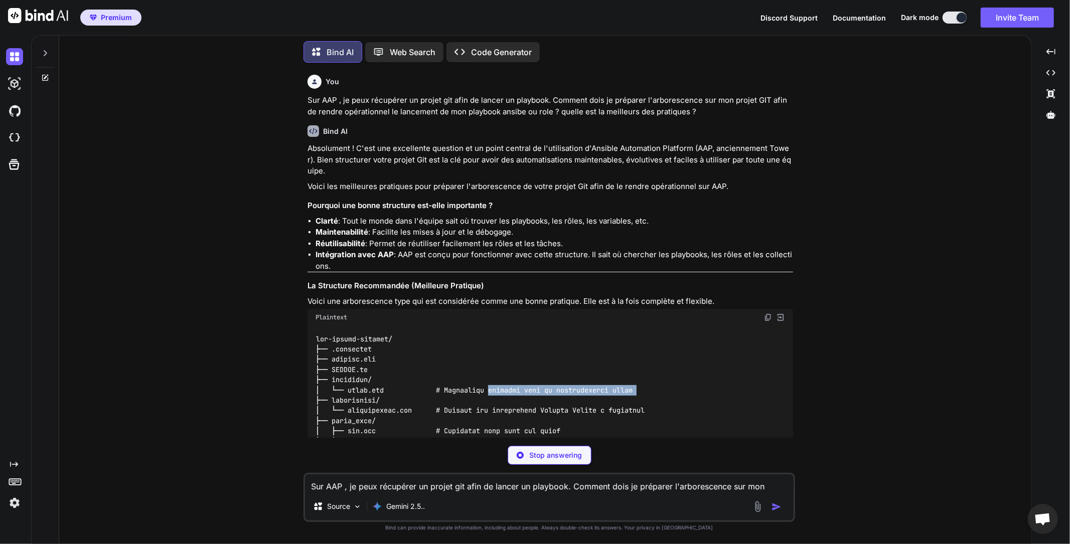
click at [492, 393] on div at bounding box center [551, 498] width 486 height 344
click at [460, 227] on li "Maintenabilité : Facilite les mises à jour et le débogage." at bounding box center [555, 233] width 478 height 12
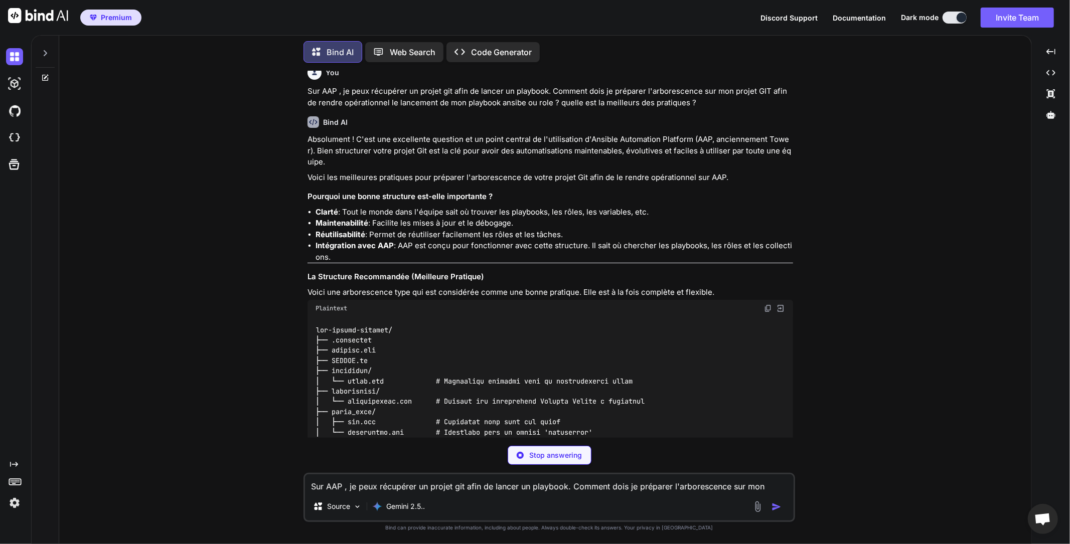
scroll to position [0, 0]
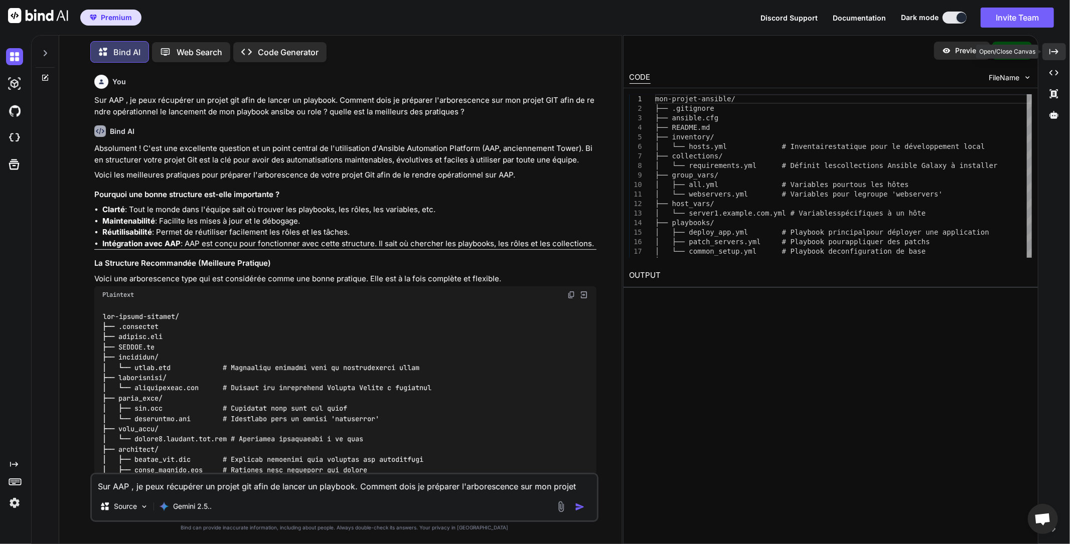
click at [1053, 52] on icon at bounding box center [1054, 52] width 9 height 6
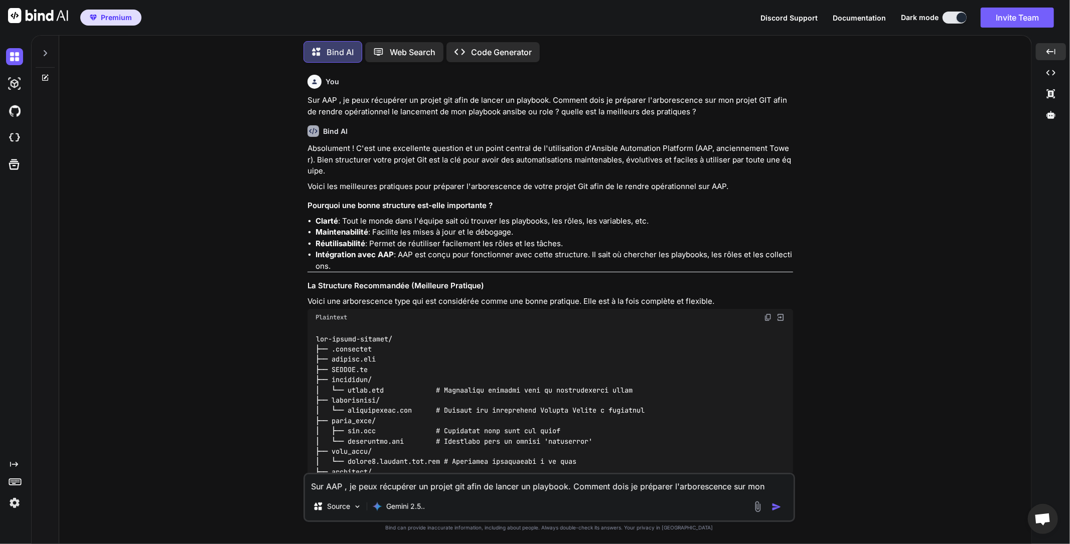
drag, startPoint x: 628, startPoint y: 246, endPoint x: 683, endPoint y: 262, distance: 58.0
click at [683, 262] on ul "Clarté : Tout le monde dans l'équipe sait où trouver les playbooks, les rôles, …" at bounding box center [551, 244] width 486 height 57
click at [699, 264] on li "Intégration avec AAP : AAP est conçu pour fonctionner avec cette structure. Il …" at bounding box center [555, 260] width 478 height 23
click at [604, 262] on li "Intégration avec AAP : AAP est conçu pour fonctionner avec cette structure. Il …" at bounding box center [555, 260] width 478 height 23
drag, startPoint x: 613, startPoint y: 252, endPoint x: 662, endPoint y: 256, distance: 49.3
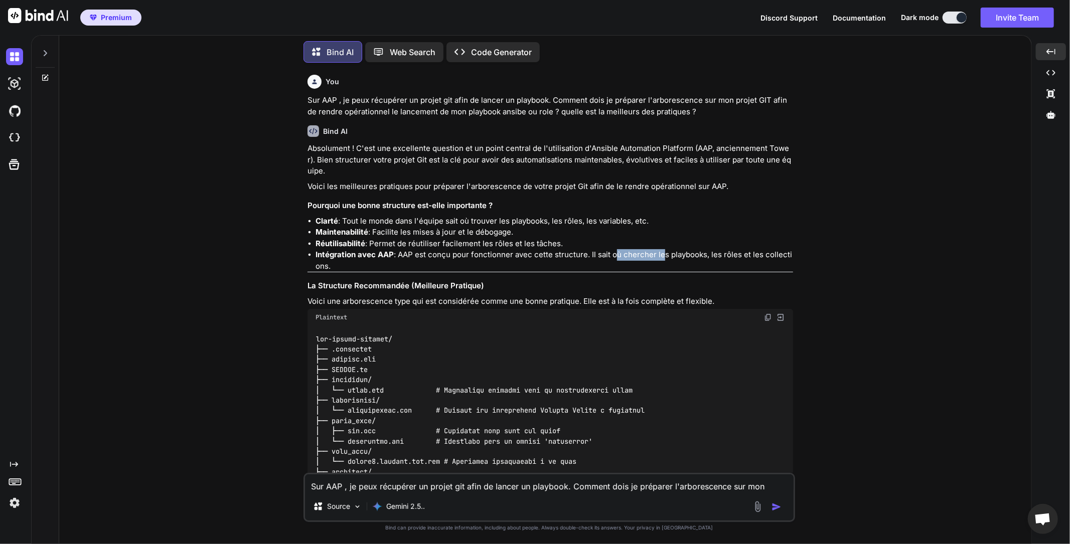
click at [662, 256] on li "Intégration avec AAP : AAP est conçu pour fonctionner avec cette structure. Il …" at bounding box center [555, 260] width 478 height 23
click at [698, 262] on li "Intégration avec AAP : AAP est conçu pour fonctionner avec cette structure. Il …" at bounding box center [555, 260] width 478 height 23
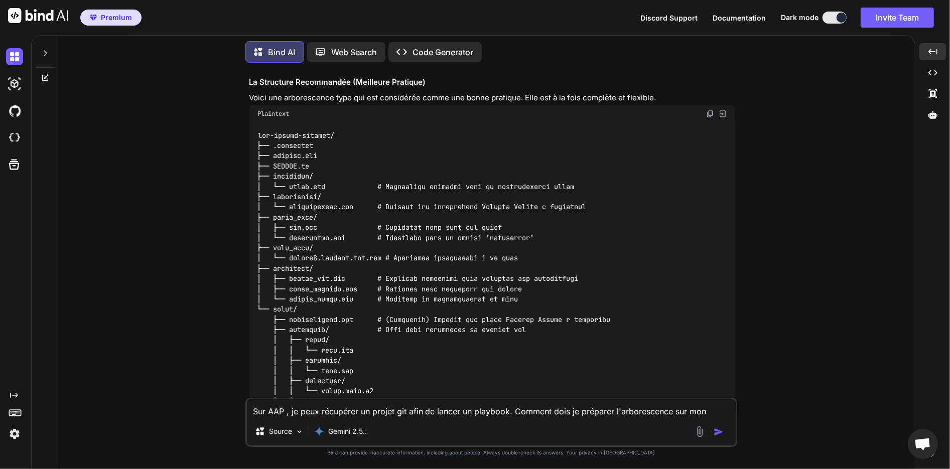
scroll to position [193, 0]
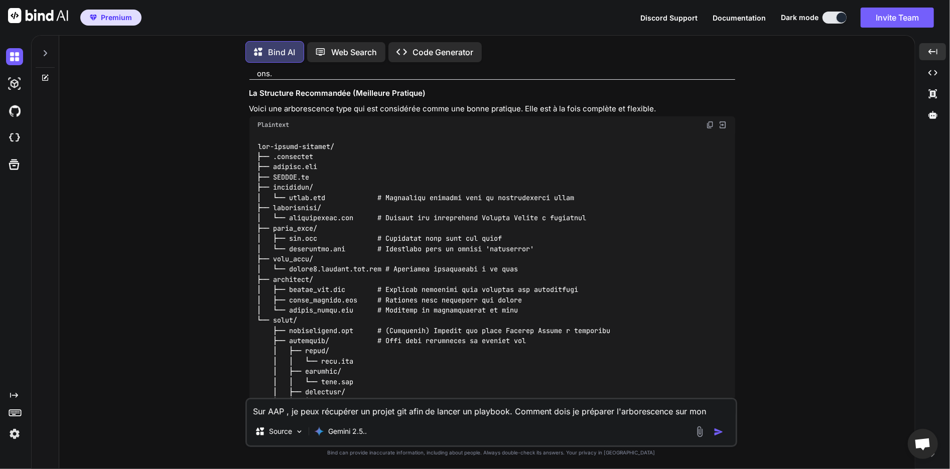
click at [438, 335] on code at bounding box center [433, 306] width 353 height 328
click at [299, 163] on code at bounding box center [433, 306] width 353 height 328
click at [350, 229] on div at bounding box center [492, 305] width 486 height 344
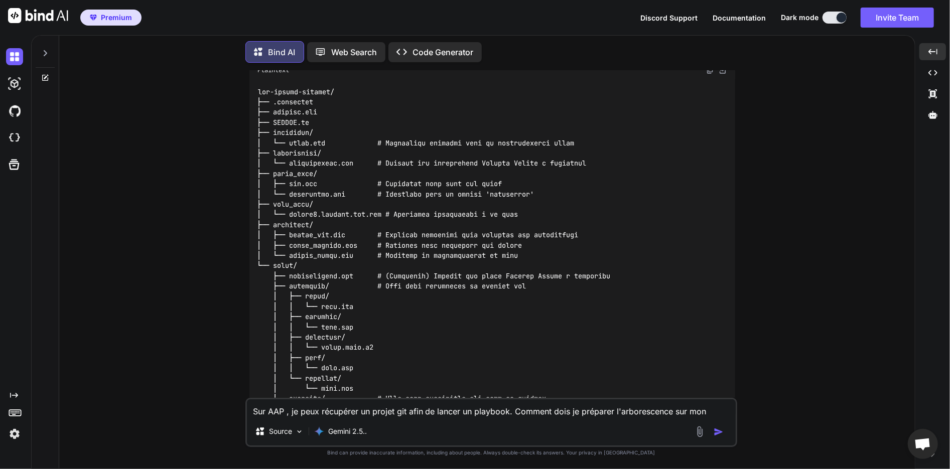
scroll to position [237, 0]
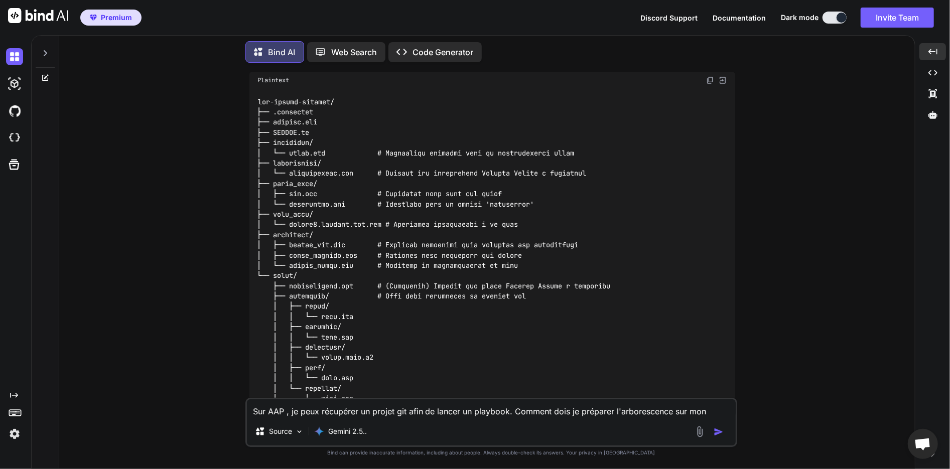
click at [623, 234] on div at bounding box center [492, 261] width 486 height 344
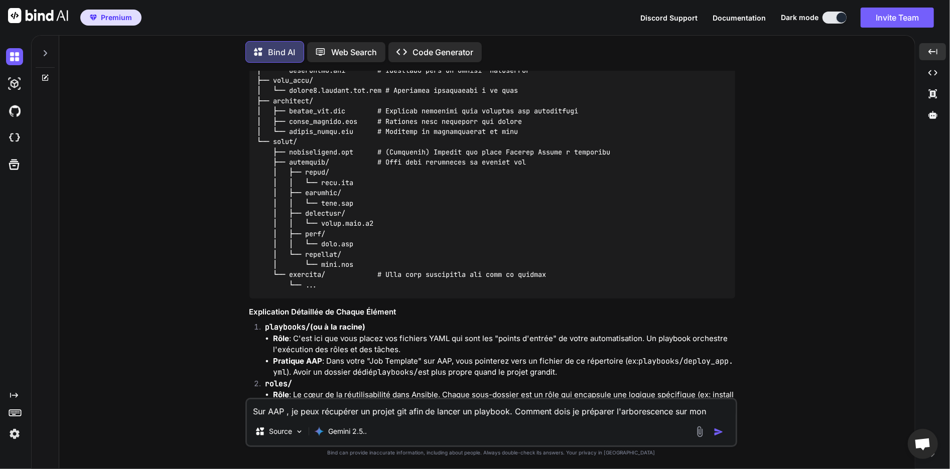
scroll to position [393, 0]
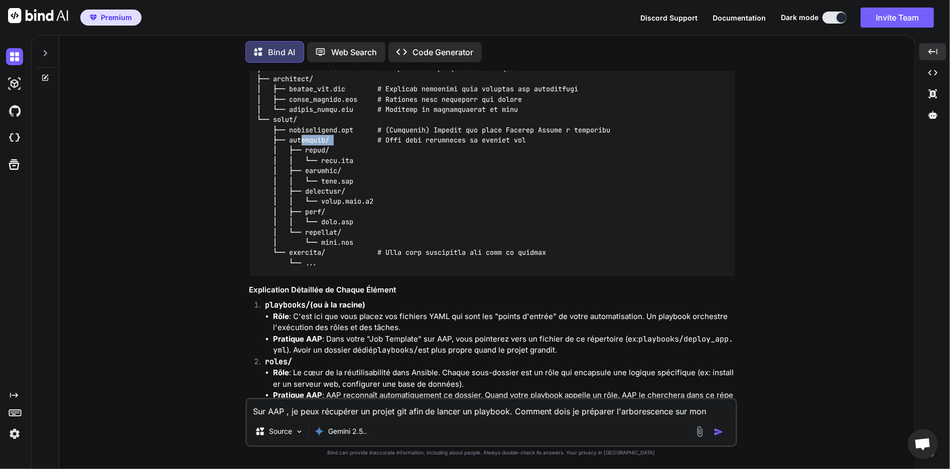
drag, startPoint x: 301, startPoint y: 139, endPoint x: 334, endPoint y: 143, distance: 33.4
click at [334, 143] on code at bounding box center [433, 105] width 353 height 328
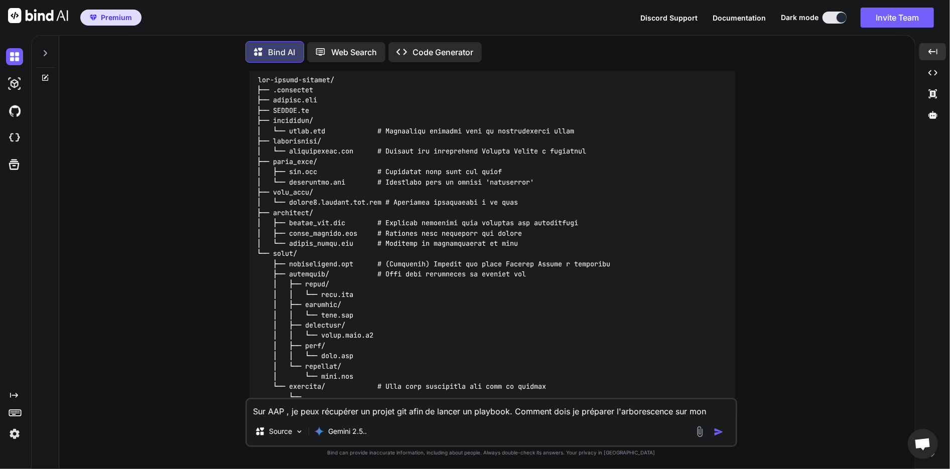
scroll to position [237, 0]
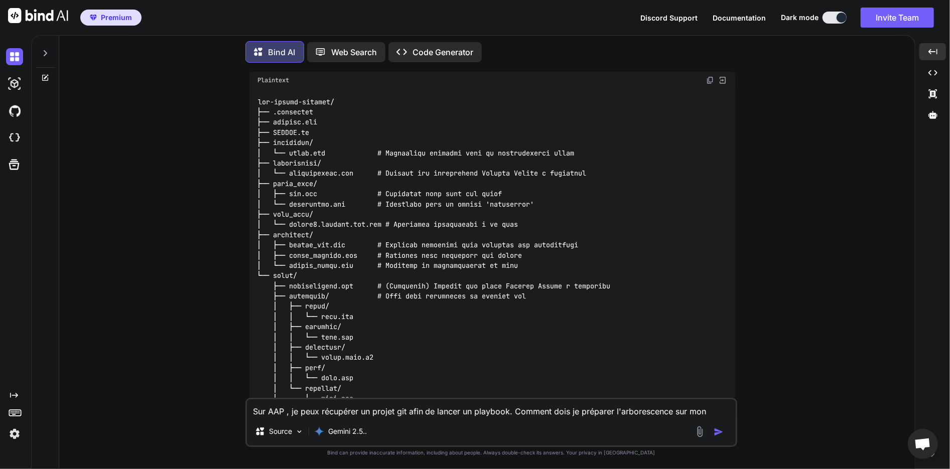
click at [351, 131] on div at bounding box center [492, 261] width 486 height 344
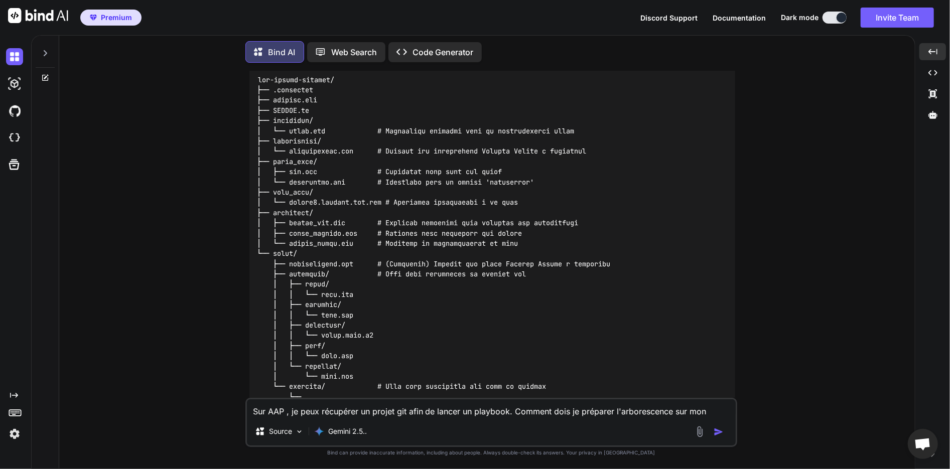
click at [310, 201] on code at bounding box center [433, 239] width 353 height 328
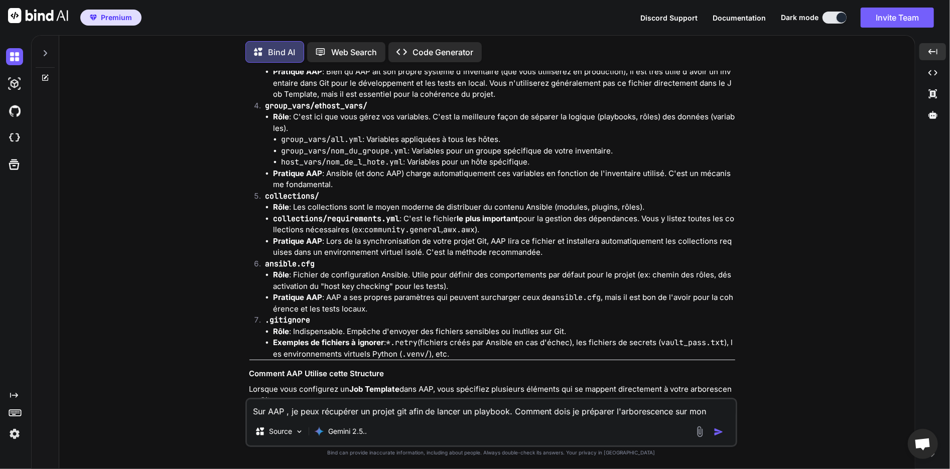
scroll to position [795, 0]
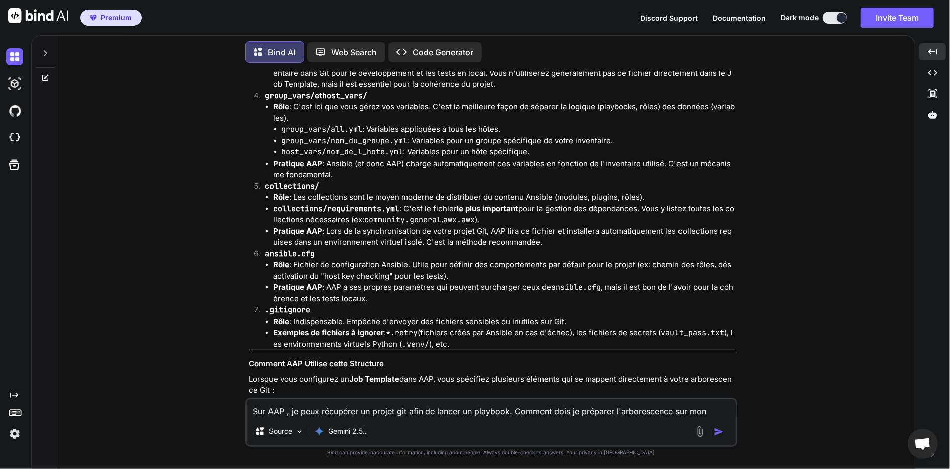
click at [325, 243] on li "Pratique AAP : Lors de la synchronisation de votre projet Git, AAP lira ce fich…" at bounding box center [504, 237] width 462 height 23
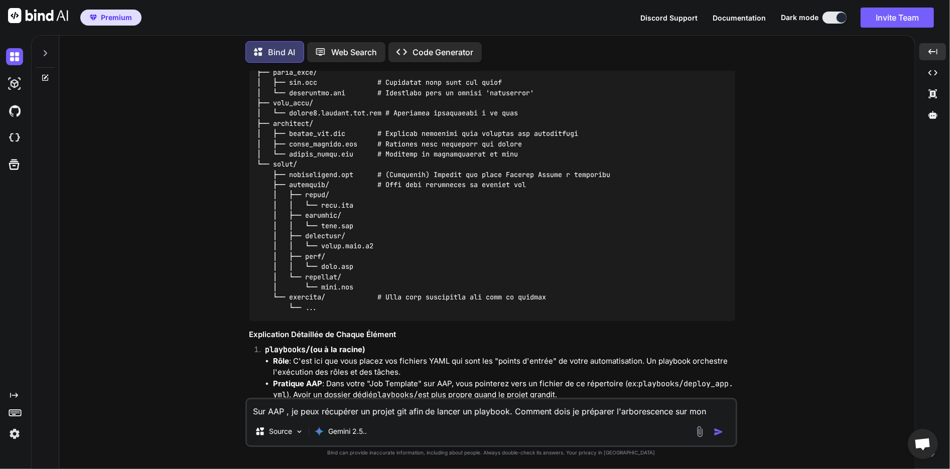
scroll to position [371, 0]
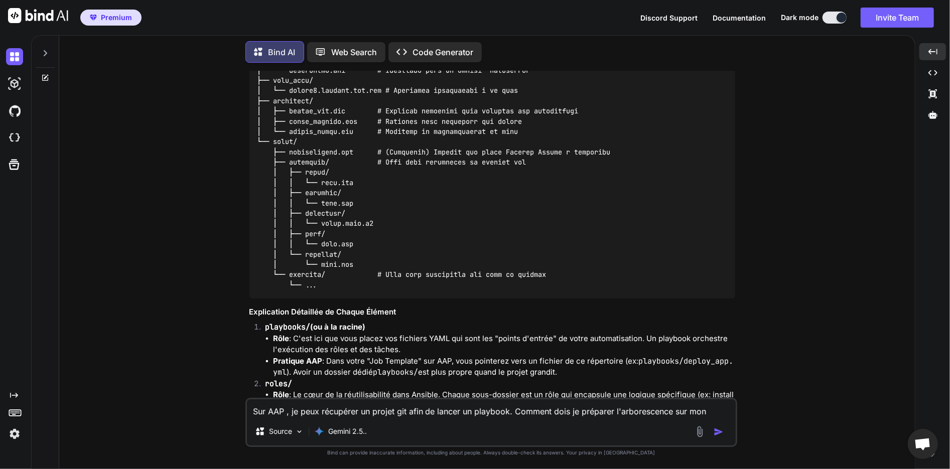
click at [395, 339] on li "Rôle : C'est ici que vous placez vos fichiers YAML qui sont les "points d'entré…" at bounding box center [504, 344] width 462 height 23
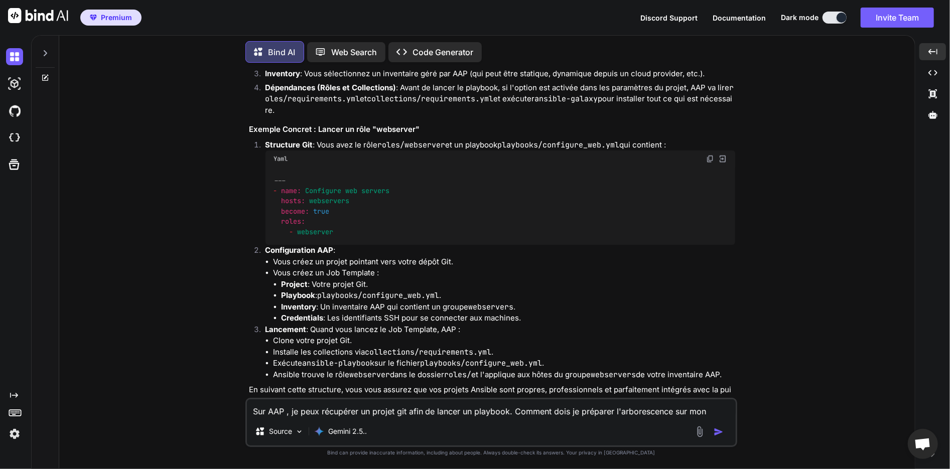
scroll to position [1180, 0]
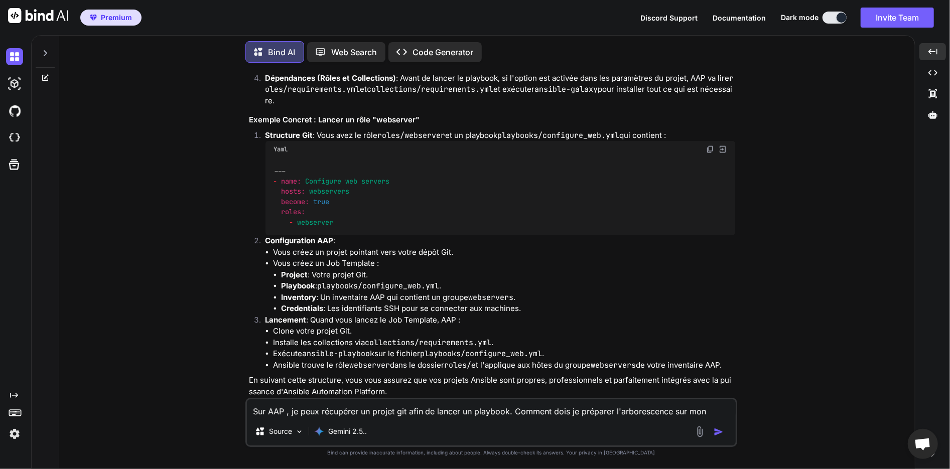
click at [299, 409] on textarea "Sur AAP , je peux récupérer un projet git afin de lancer un playbook. Comment d…" at bounding box center [491, 408] width 489 height 18
click at [718, 436] on img "button" at bounding box center [719, 432] width 10 height 10
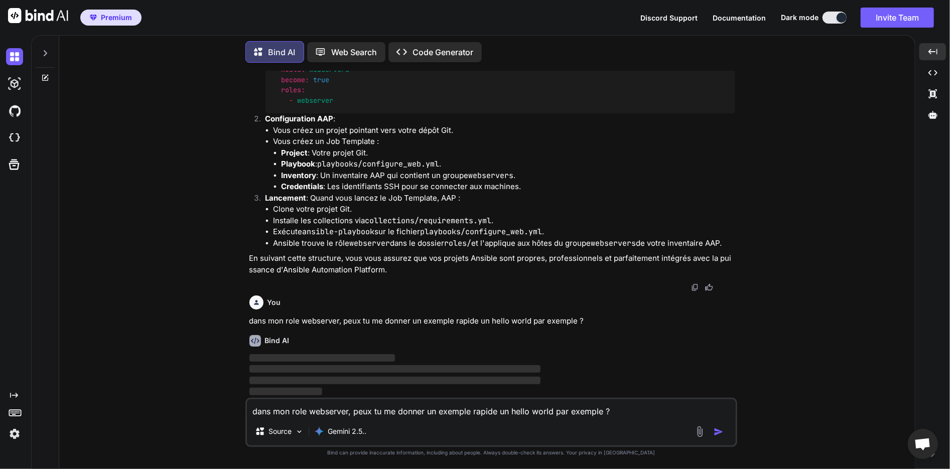
scroll to position [1308, 0]
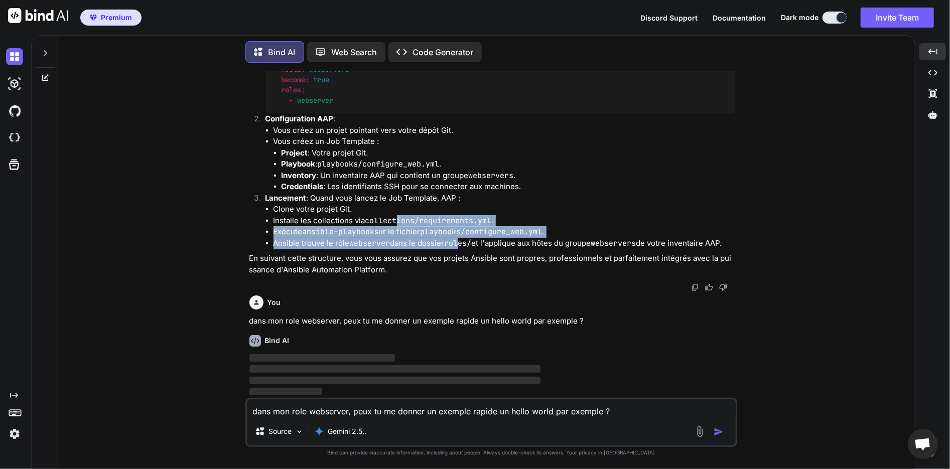
drag, startPoint x: 462, startPoint y: 247, endPoint x: 397, endPoint y: 218, distance: 70.8
click at [397, 218] on ul "Clone votre projet Git. Installe les collections via collections/requirements.y…" at bounding box center [500, 226] width 470 height 45
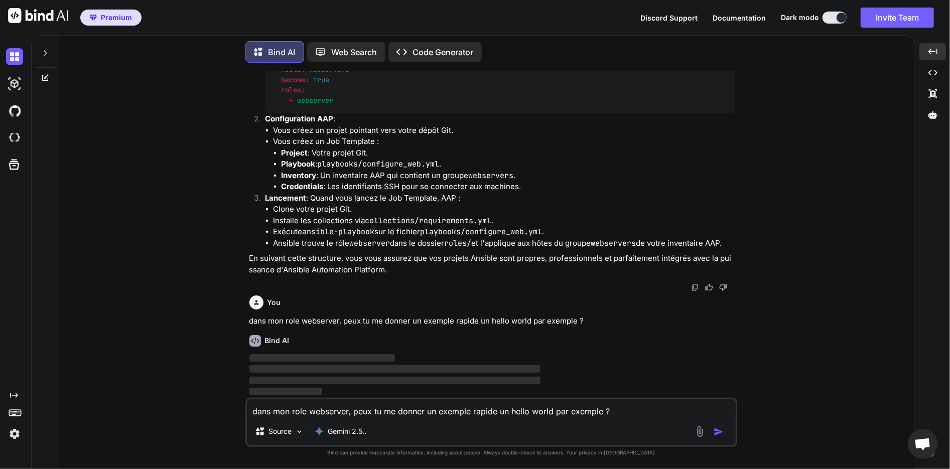
click at [372, 223] on code "collections/requirements.yml" at bounding box center [428, 221] width 126 height 10
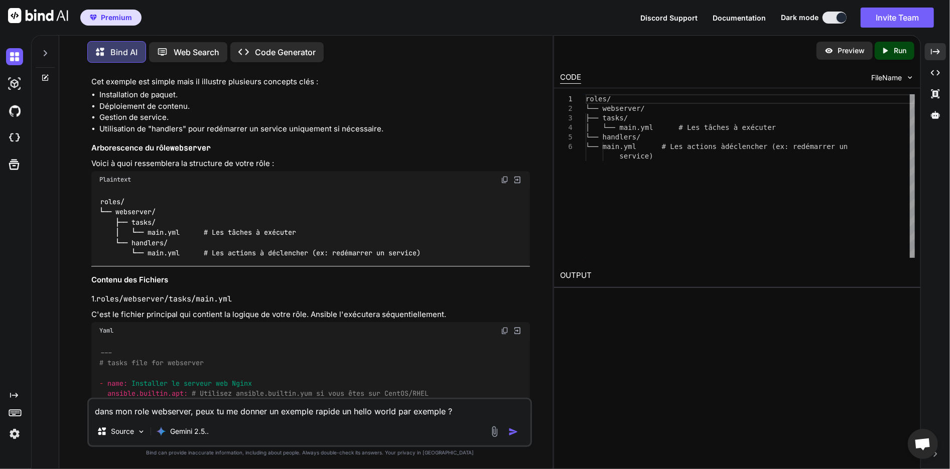
scroll to position [1618, 0]
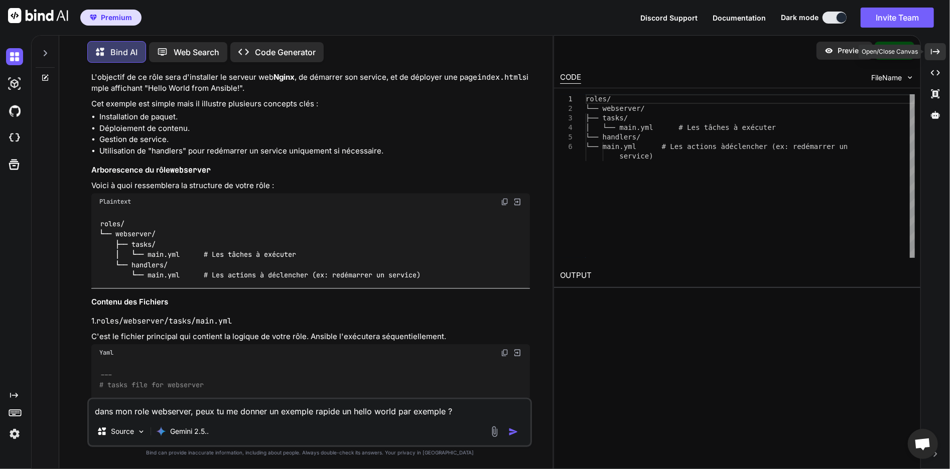
click at [934, 54] on icon "Created with Pixso." at bounding box center [935, 51] width 9 height 9
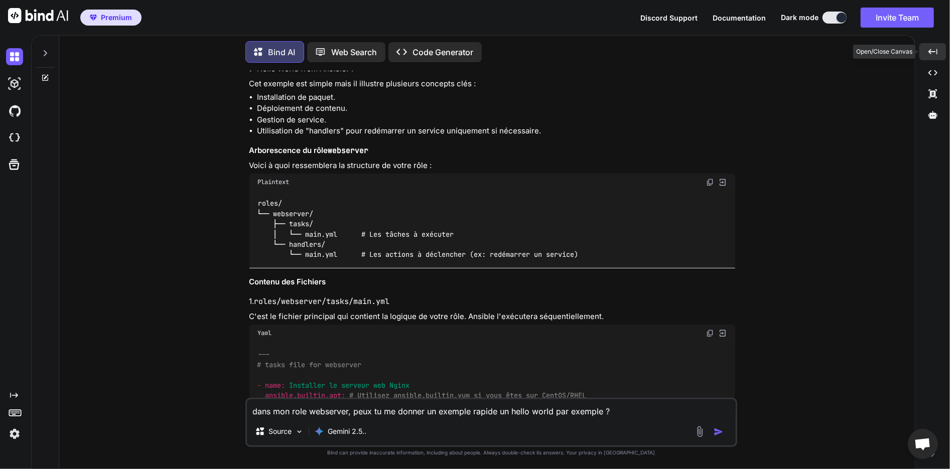
scroll to position [1598, 0]
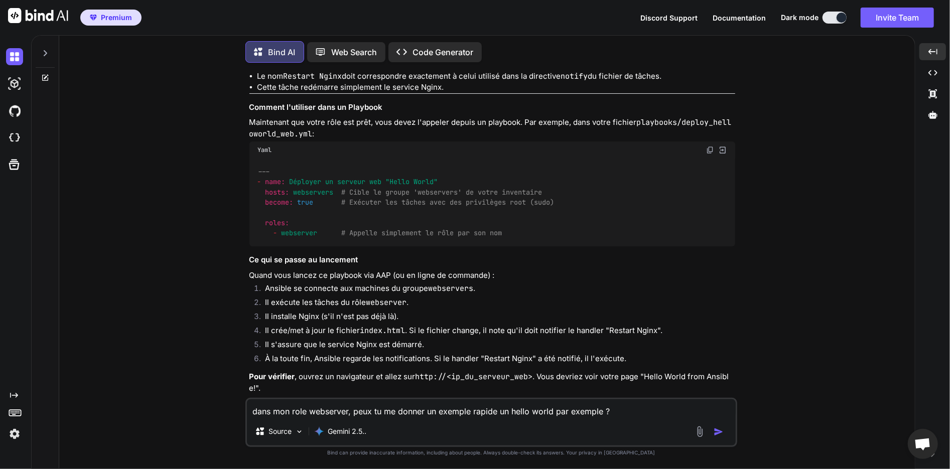
scroll to position [2417, 0]
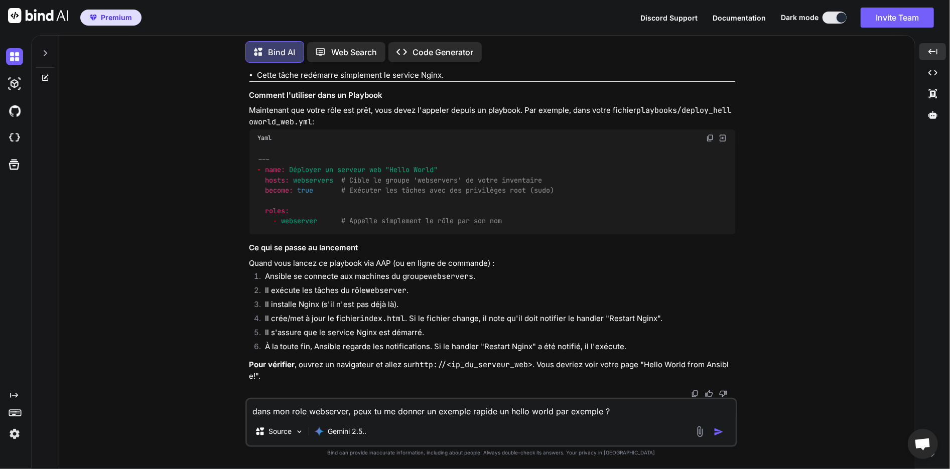
click at [361, 403] on textarea "dans mon role webserver, peux tu me donner un exemple rapide un hello world par…" at bounding box center [491, 408] width 489 height 18
click at [361, 403] on textarea "dans mon ansible.cfg comment puis forcer l'emplacement" at bounding box center [491, 408] width 489 height 18
click at [480, 408] on textarea "dans mon ansible.cfg comment puis forcer l'emplacement" at bounding box center [491, 408] width 489 height 18
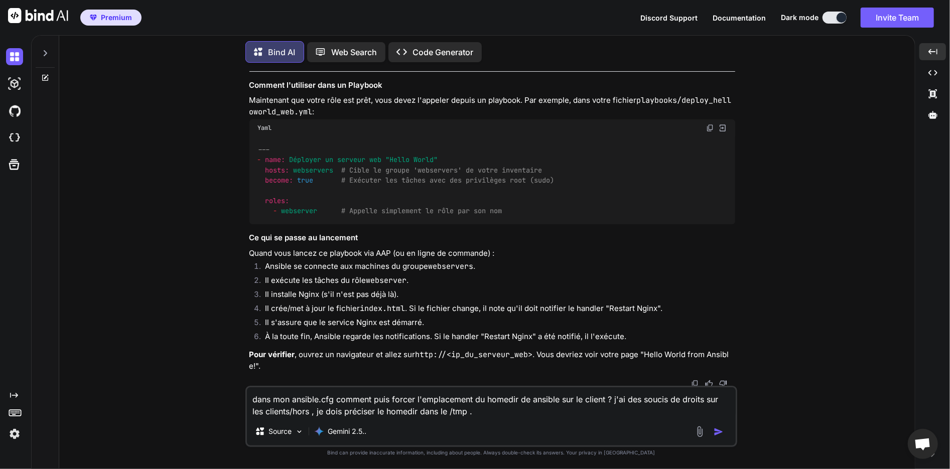
click at [721, 432] on img "button" at bounding box center [719, 432] width 10 height 10
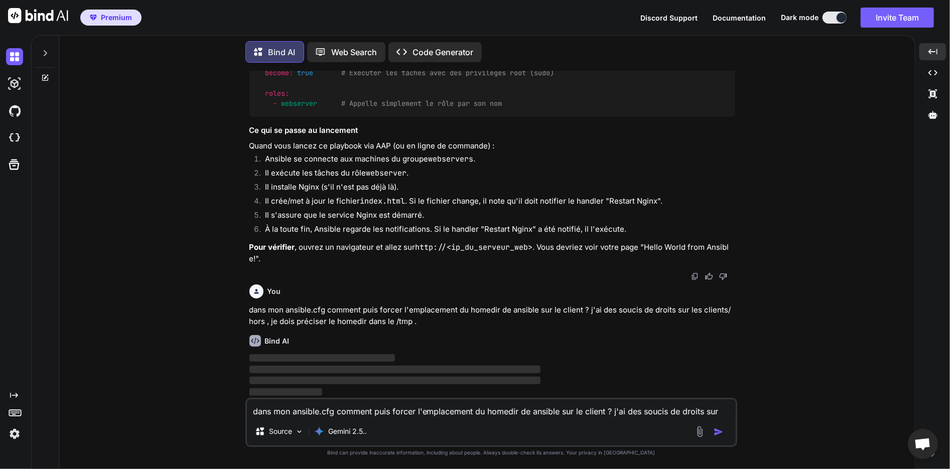
scroll to position [2535, 0]
click at [784, 311] on div "You Sur AAP , je peux récupérer un projet git afin de lancer un playbook. Comme…" at bounding box center [491, 270] width 848 height 398
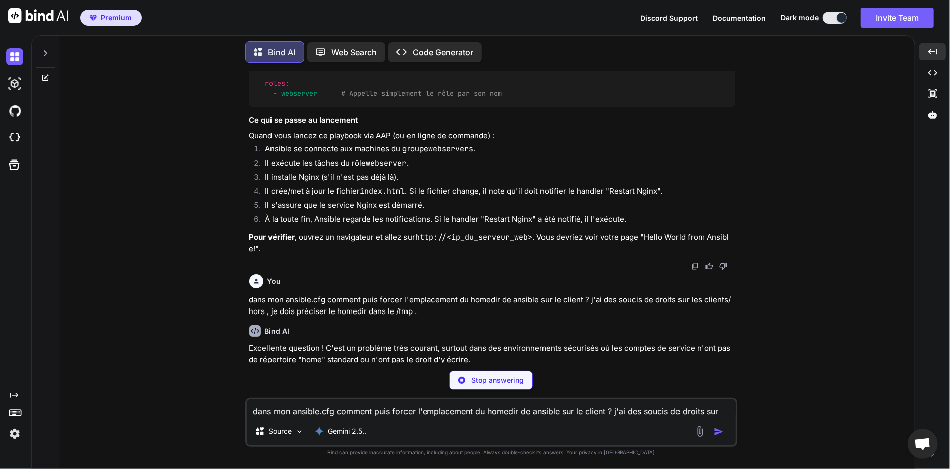
click at [655, 314] on p "dans mon ansible.cfg comment puis forcer l'emplacement du homedir de ansible su…" at bounding box center [492, 306] width 486 height 23
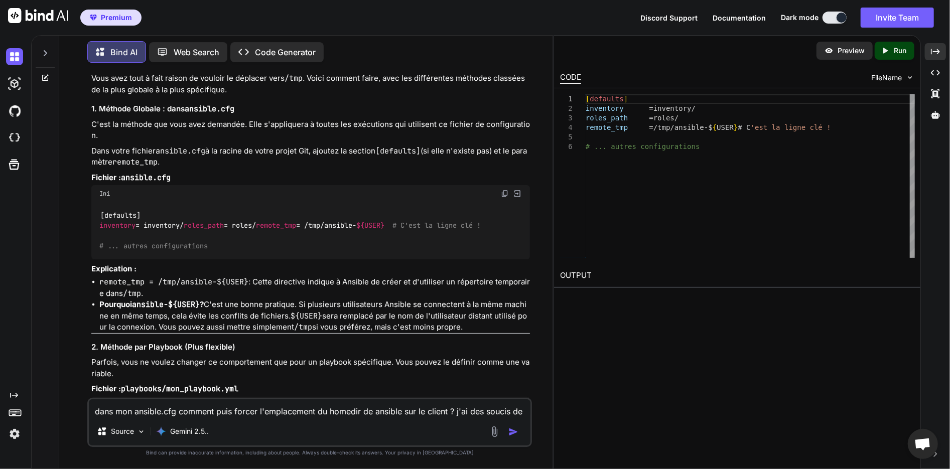
scroll to position [2934, 0]
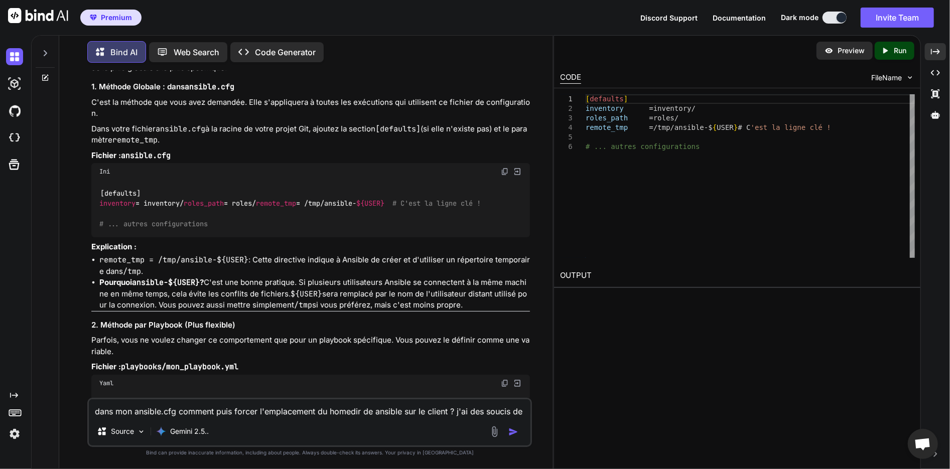
click at [284, 415] on textarea "dans mon ansible.cfg comment puis forcer l'emplacement du homedir de ansible su…" at bounding box center [310, 408] width 442 height 18
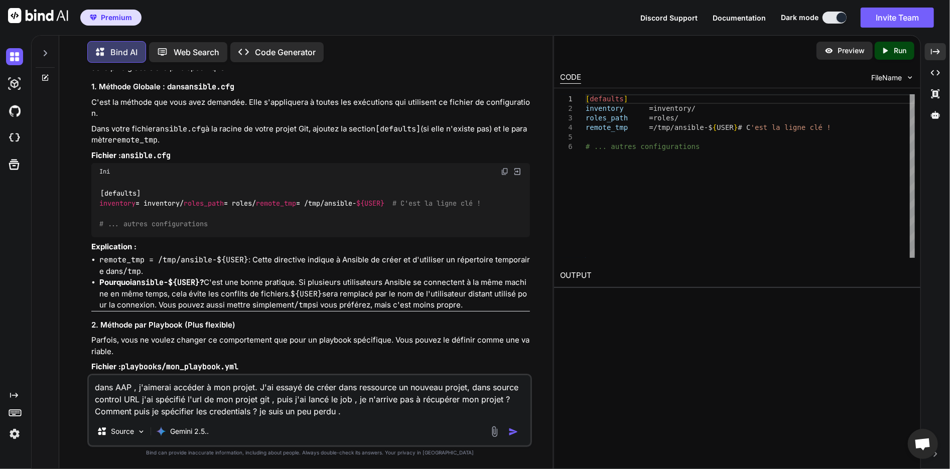
click at [519, 430] on button "button" at bounding box center [515, 432] width 14 height 10
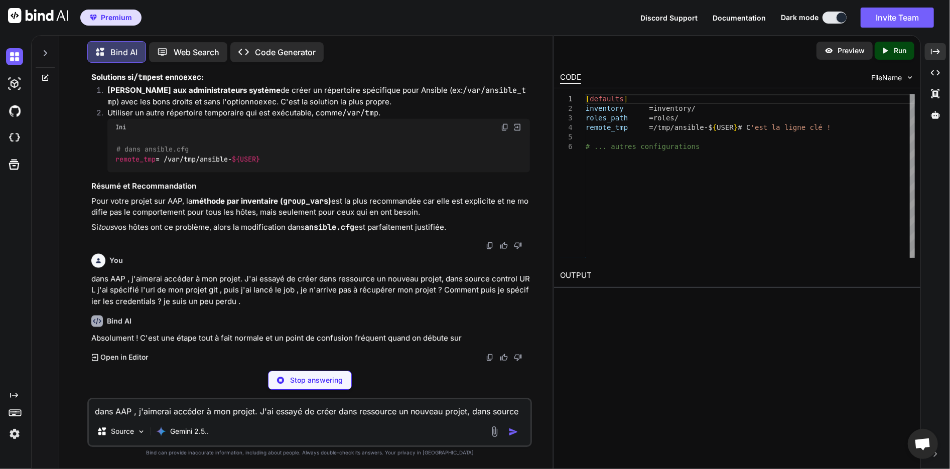
scroll to position [3948, 0]
